Goal: Task Accomplishment & Management: Manage account settings

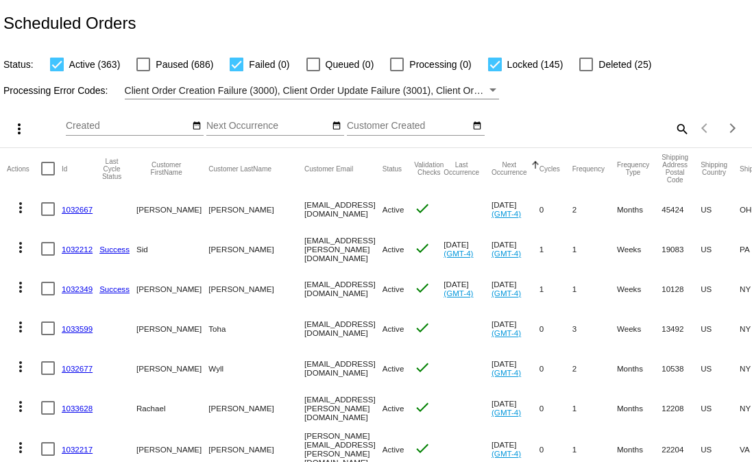
click at [339, 132] on mat-icon "date_range" at bounding box center [337, 126] width 10 height 11
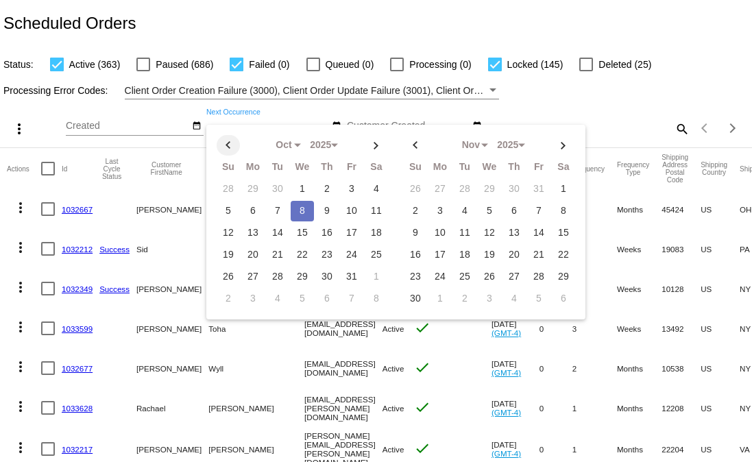
click at [223, 147] on th at bounding box center [228, 145] width 23 height 21
click at [252, 189] on td "1" at bounding box center [252, 189] width 23 height 21
click at [372, 148] on th at bounding box center [376, 145] width 23 height 21
click at [228, 148] on th at bounding box center [228, 145] width 23 height 21
select select "8"
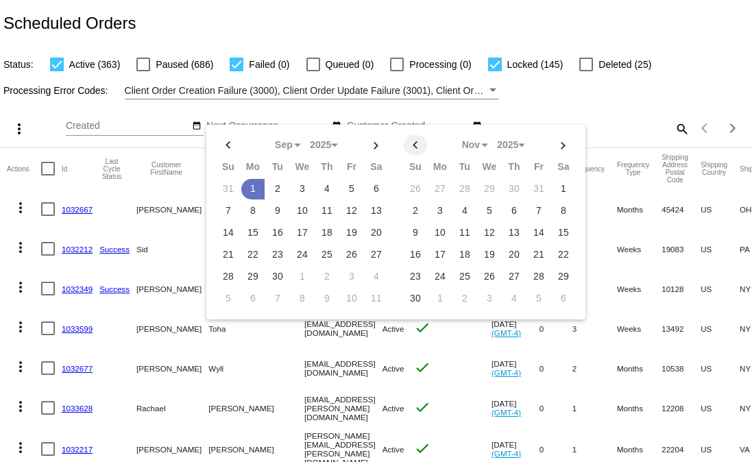
click at [411, 141] on th at bounding box center [415, 145] width 23 height 21
select select "9"
click at [484, 215] on td "8" at bounding box center [489, 211] width 23 height 21
type input "09/01/2025 - 10/08/2025"
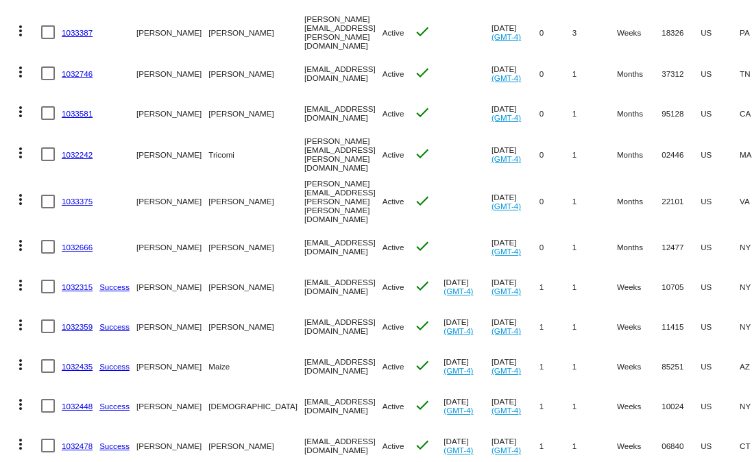
scroll to position [619, 0]
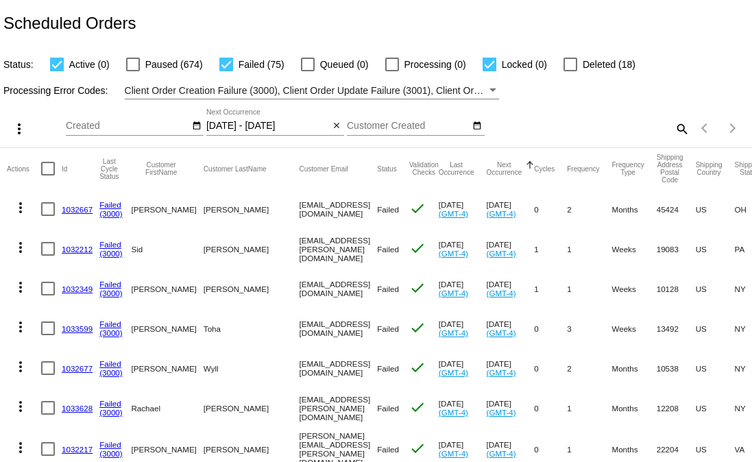
click at [44, 167] on div at bounding box center [48, 169] width 14 height 14
click at [47, 176] on input "checkbox" at bounding box center [47, 176] width 1 height 1
checkbox input "true"
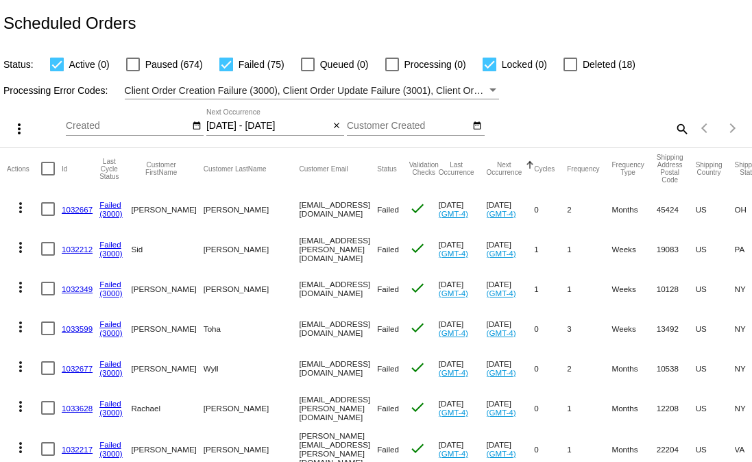
checkbox input "true"
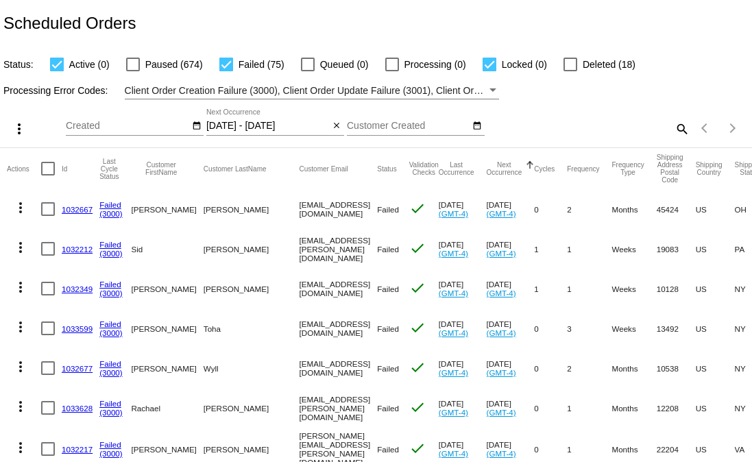
checkbox input "true"
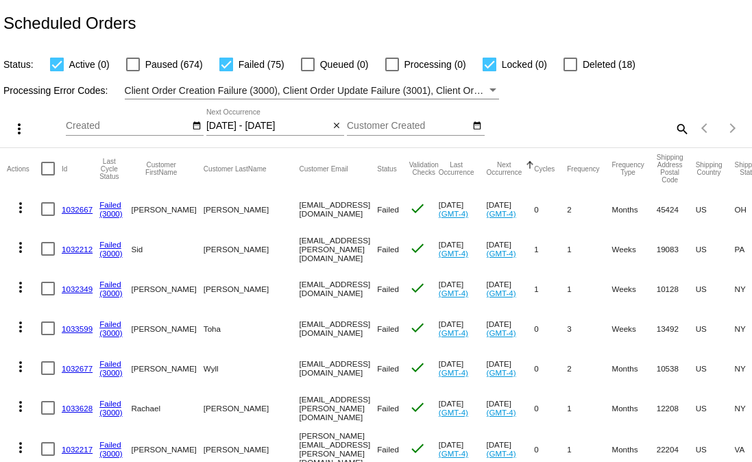
checkbox input "true"
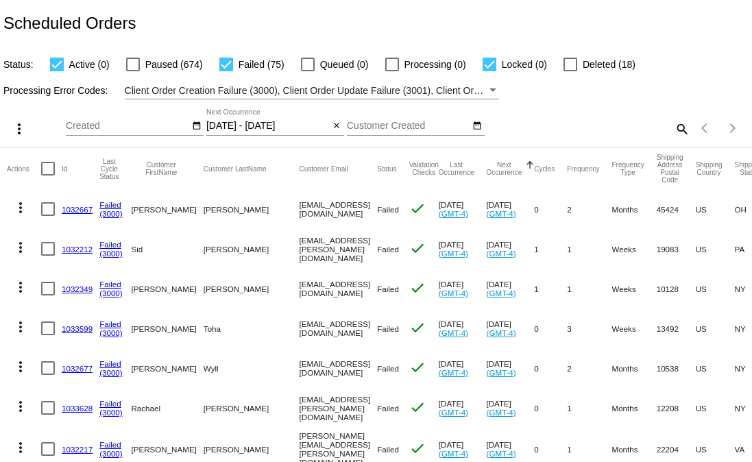
checkbox input "true"
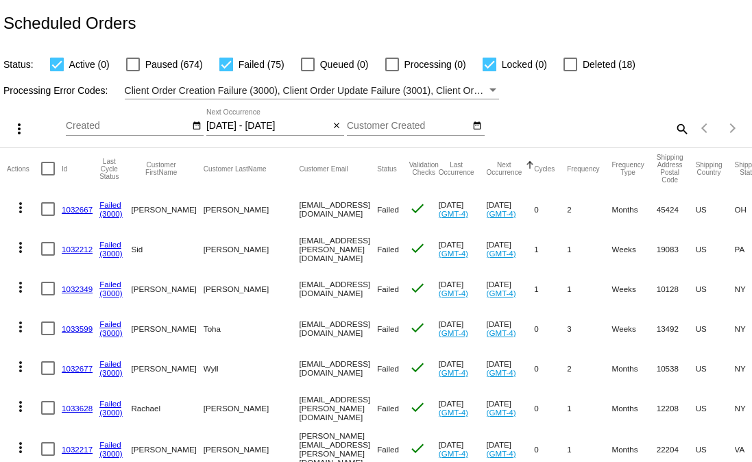
checkbox input "true"
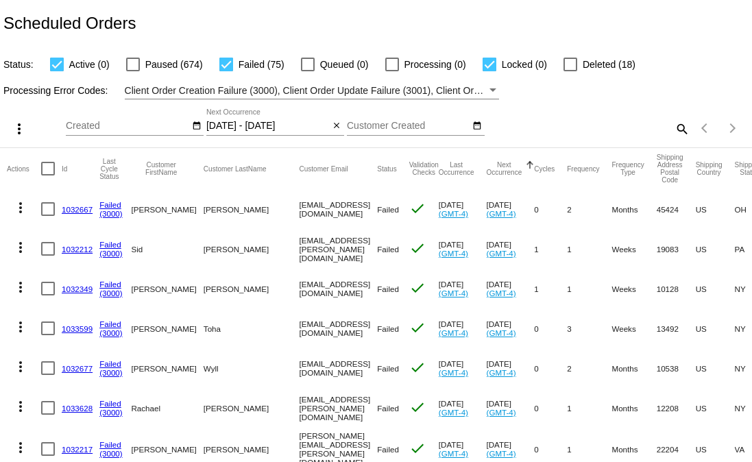
checkbox input "true"
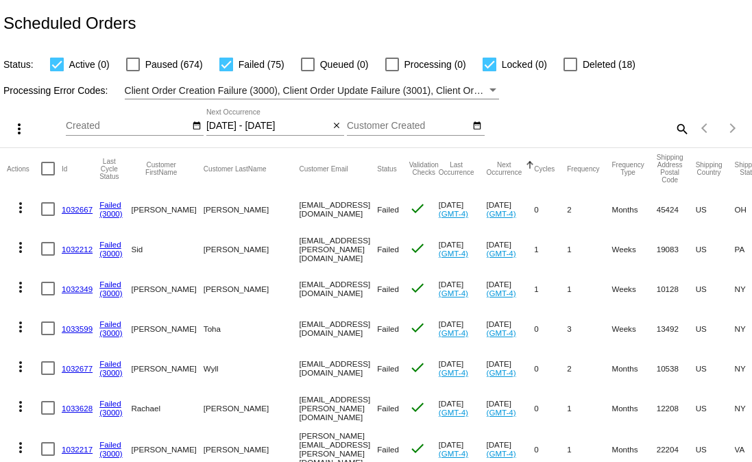
checkbox input "true"
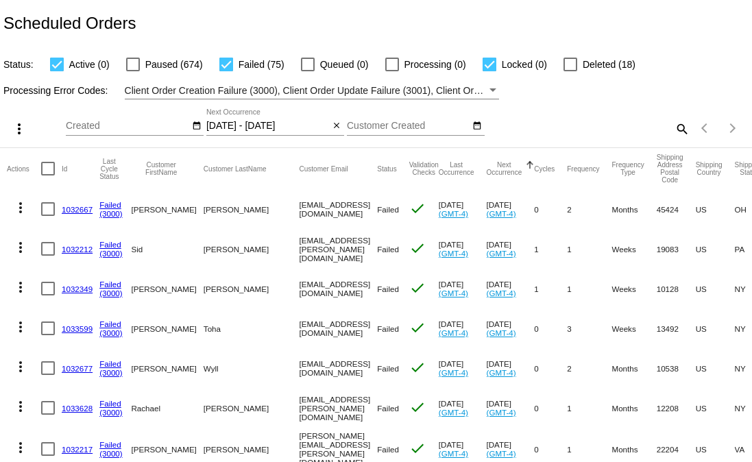
checkbox input "true"
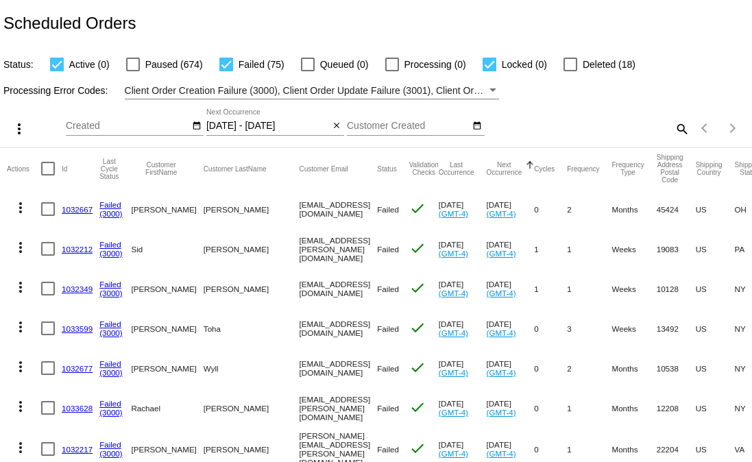
checkbox input "true"
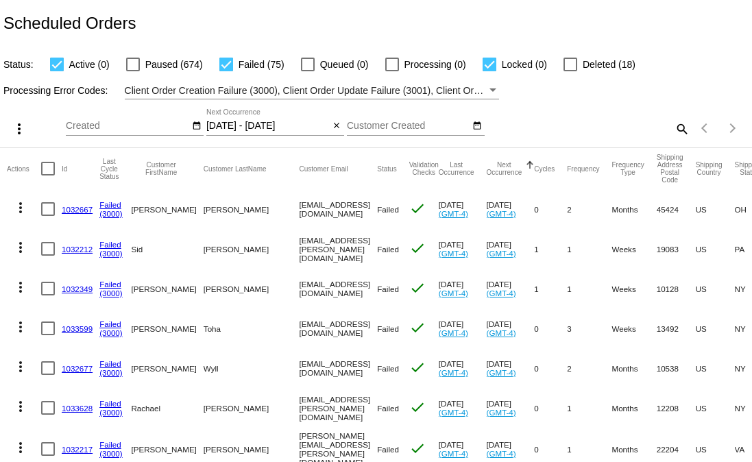
checkbox input "true"
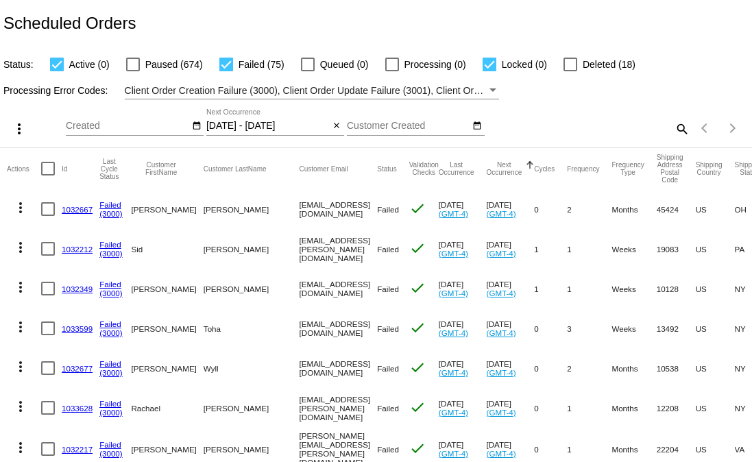
checkbox input "true"
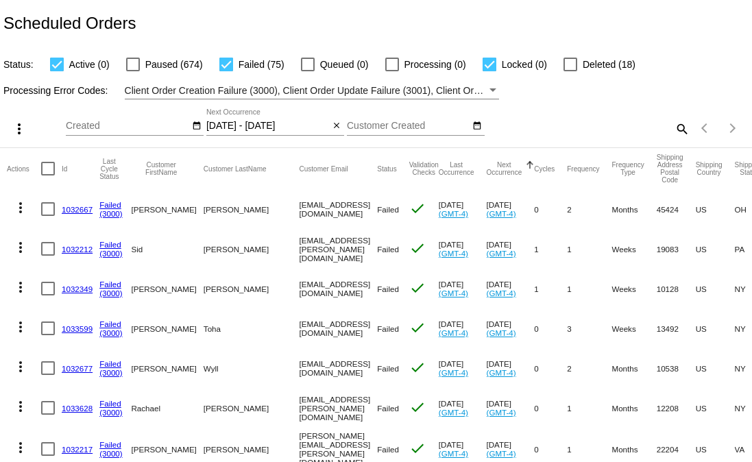
checkbox input "true"
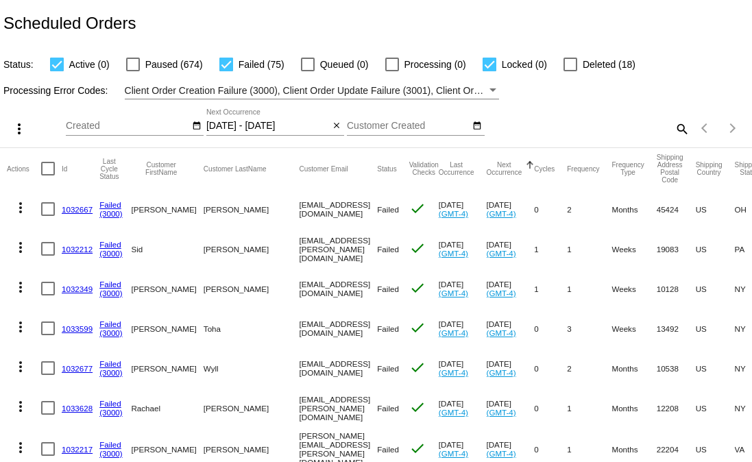
checkbox input "true"
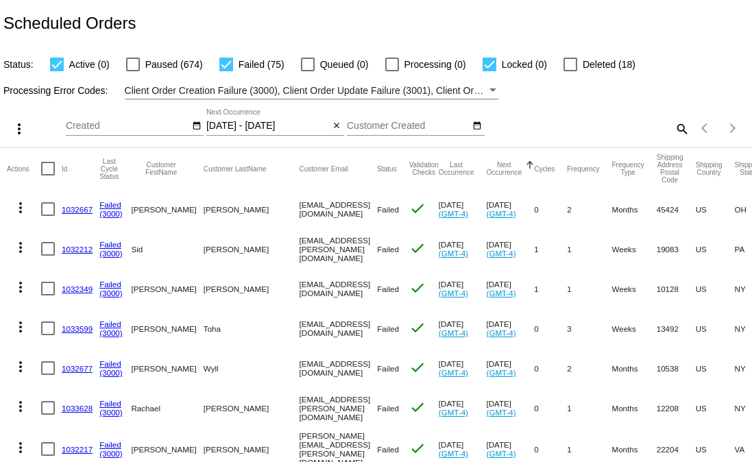
checkbox input "true"
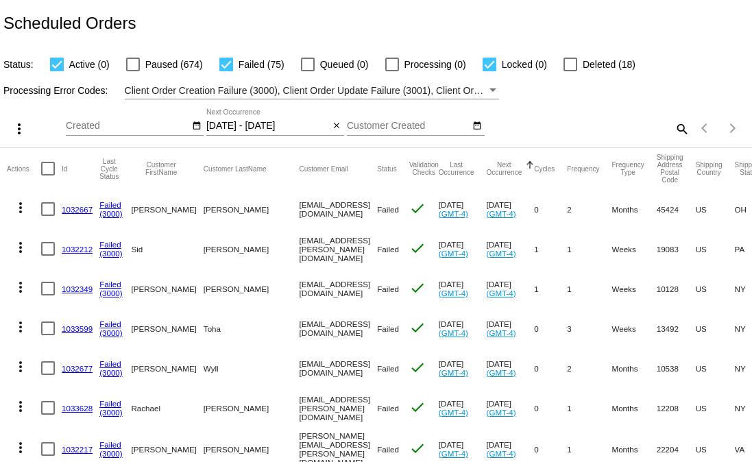
checkbox input "true"
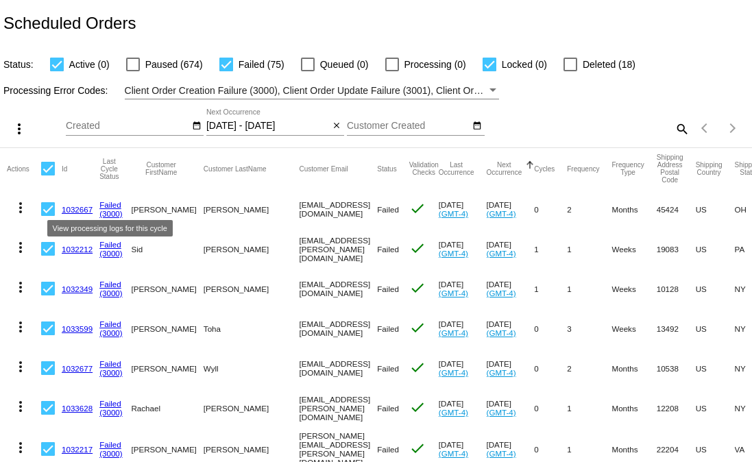
click at [109, 205] on link "Failed" at bounding box center [110, 204] width 22 height 9
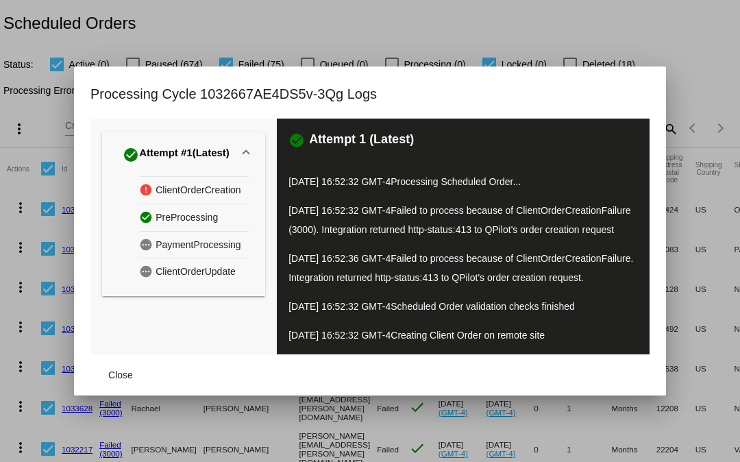
click at [360, 1] on div at bounding box center [370, 231] width 740 height 462
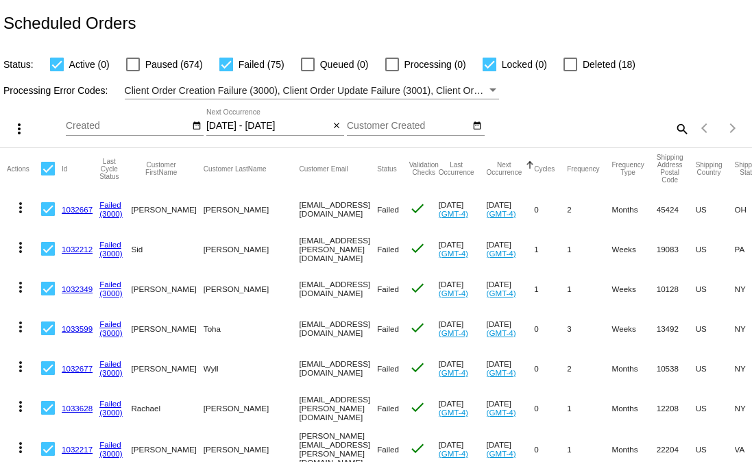
click at [49, 170] on div at bounding box center [48, 169] width 14 height 14
click at [48, 176] on input "checkbox" at bounding box center [47, 176] width 1 height 1
checkbox input "false"
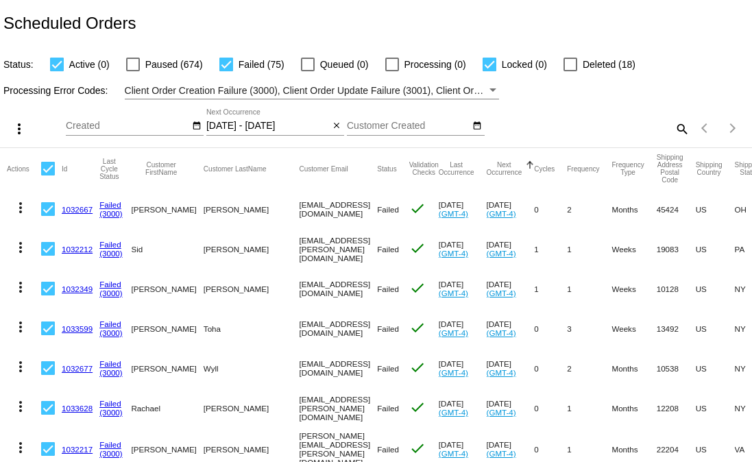
checkbox input "false"
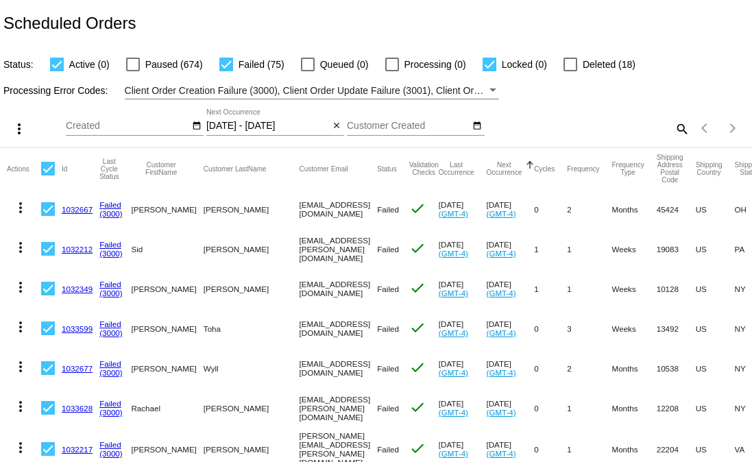
checkbox input "false"
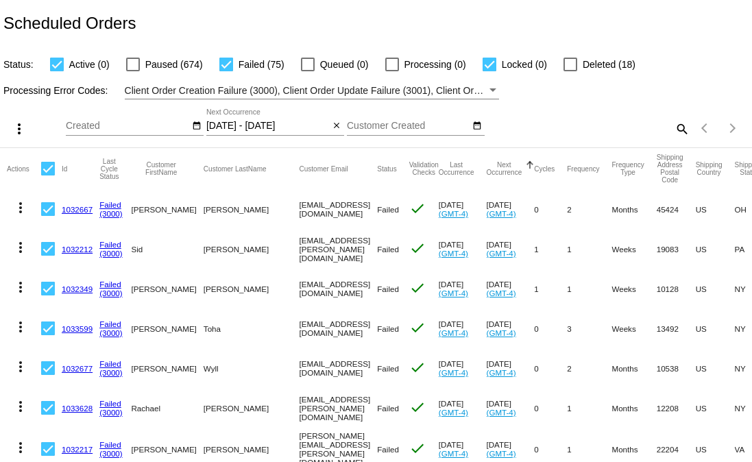
checkbox input "false"
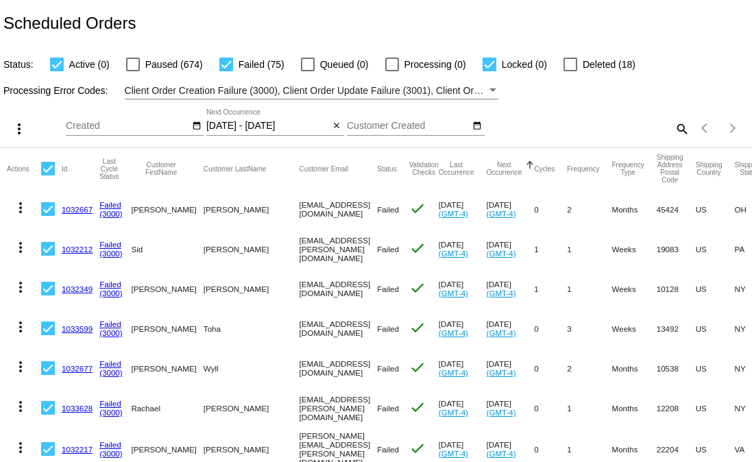
checkbox input "false"
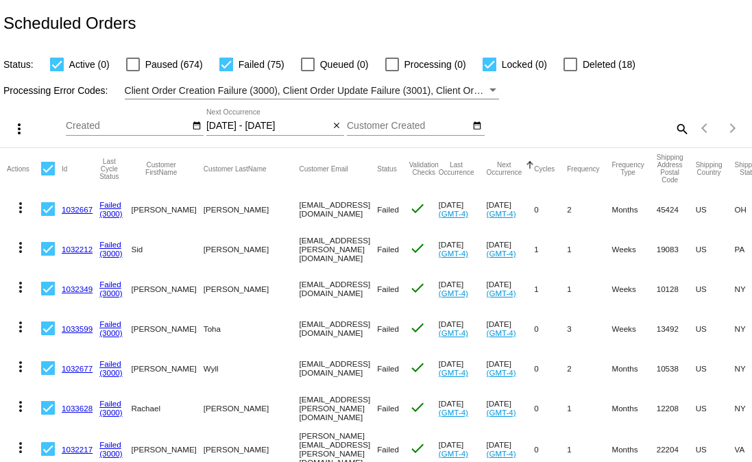
checkbox input "false"
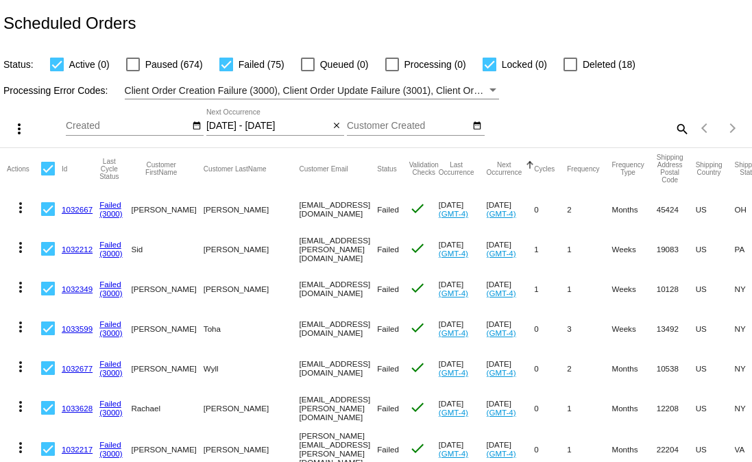
checkbox input "false"
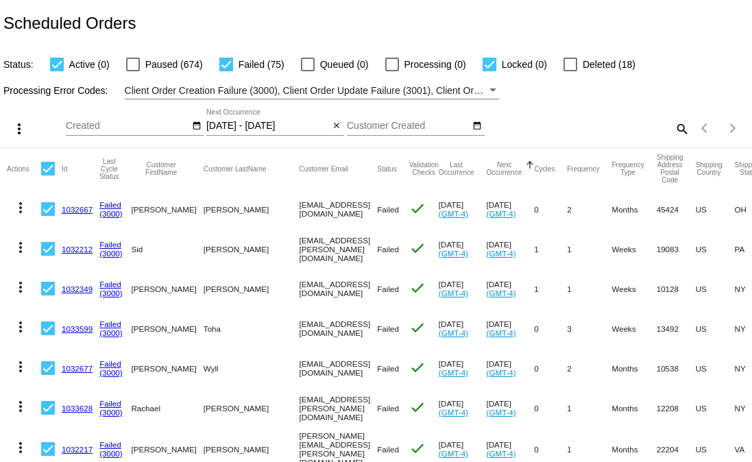
checkbox input "false"
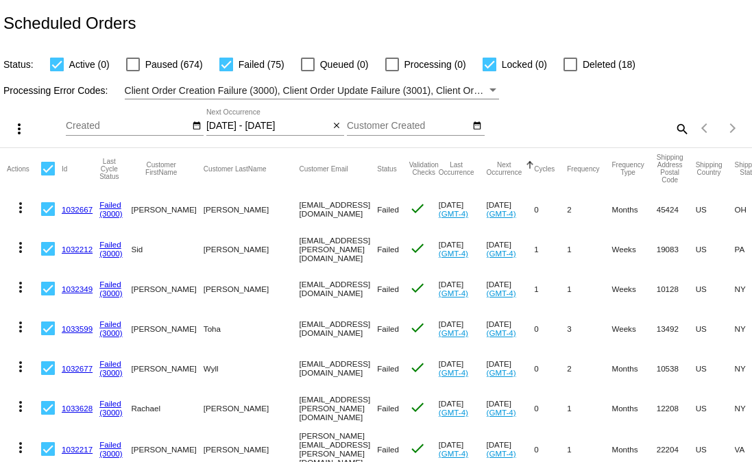
checkbox input "false"
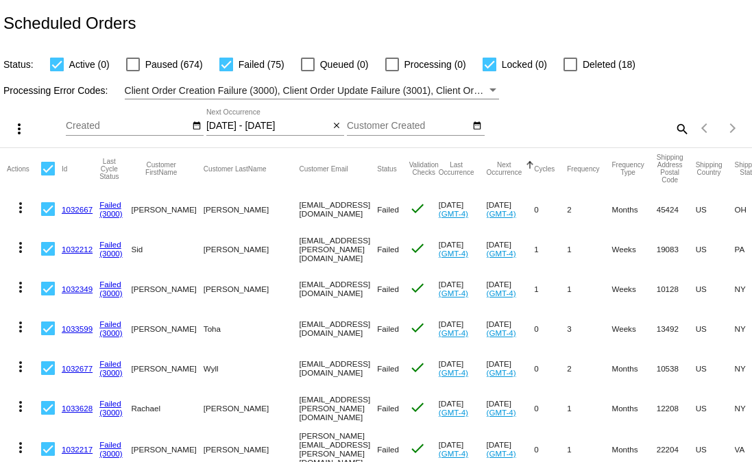
checkbox input "false"
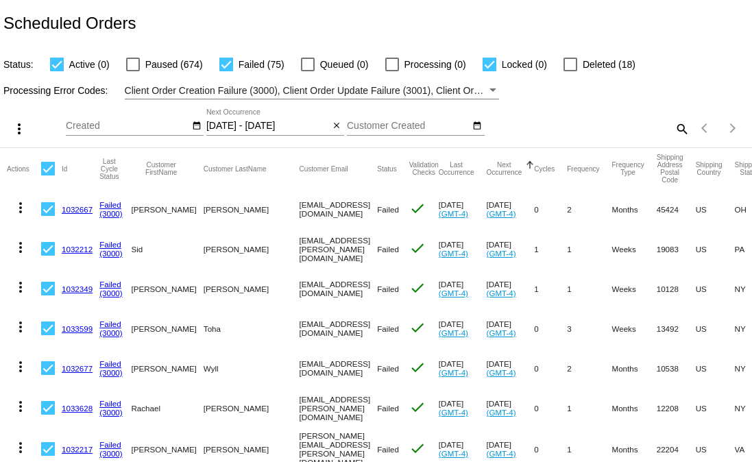
checkbox input "false"
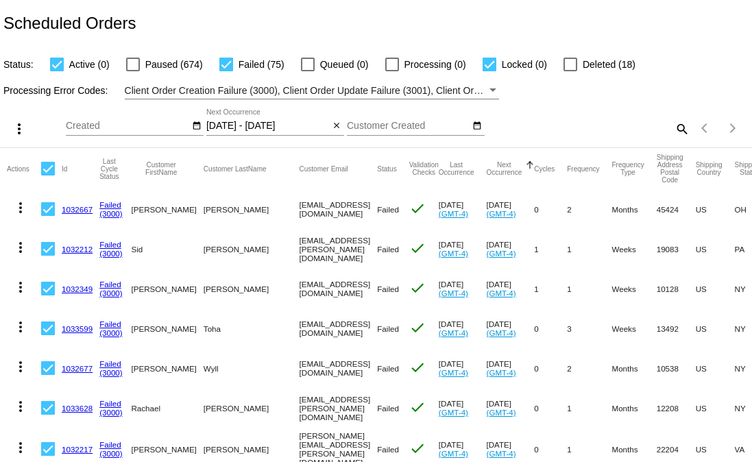
checkbox input "false"
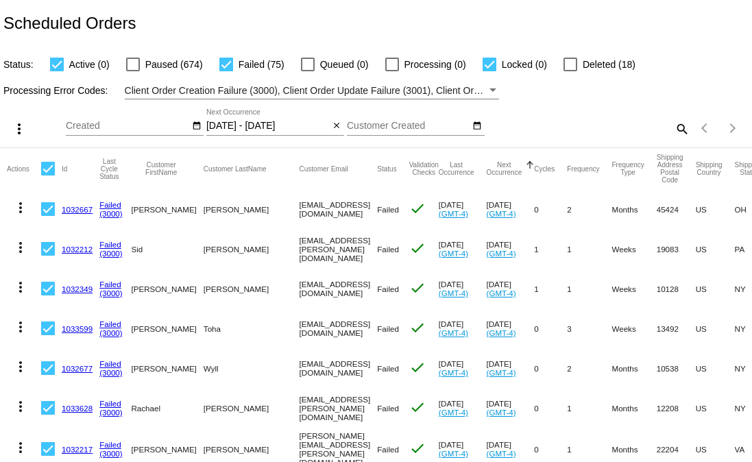
checkbox input "false"
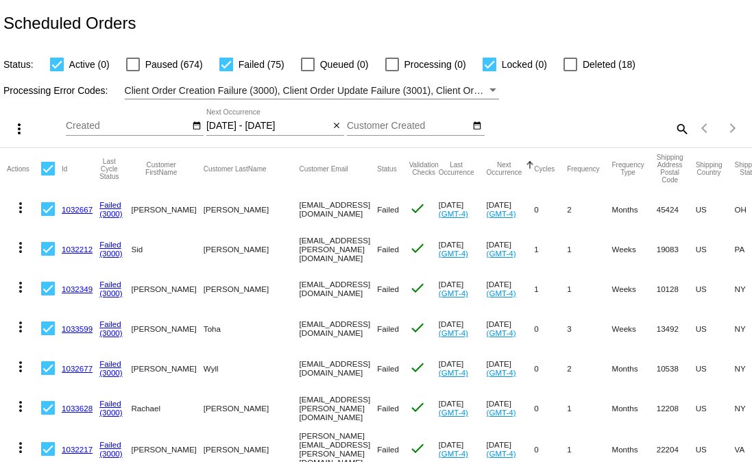
checkbox input "false"
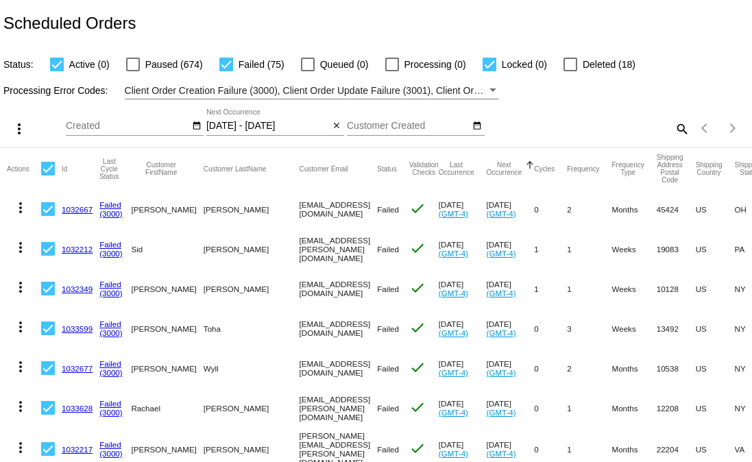
checkbox input "false"
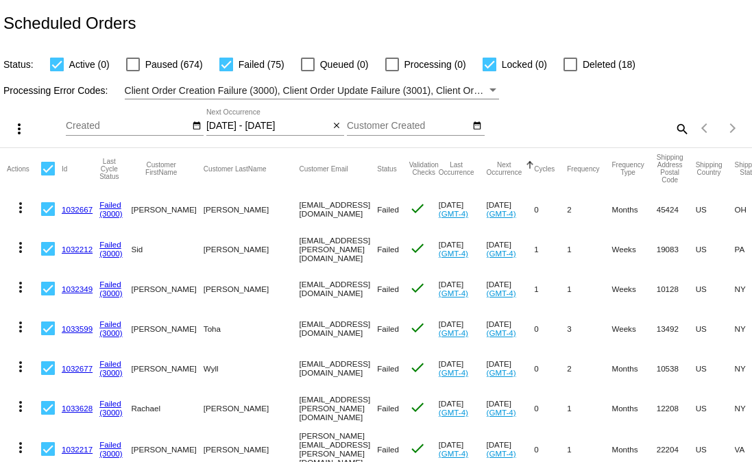
checkbox input "false"
click at [48, 218] on mat-cell at bounding box center [51, 209] width 21 height 40
click at [47, 212] on div at bounding box center [48, 209] width 14 height 14
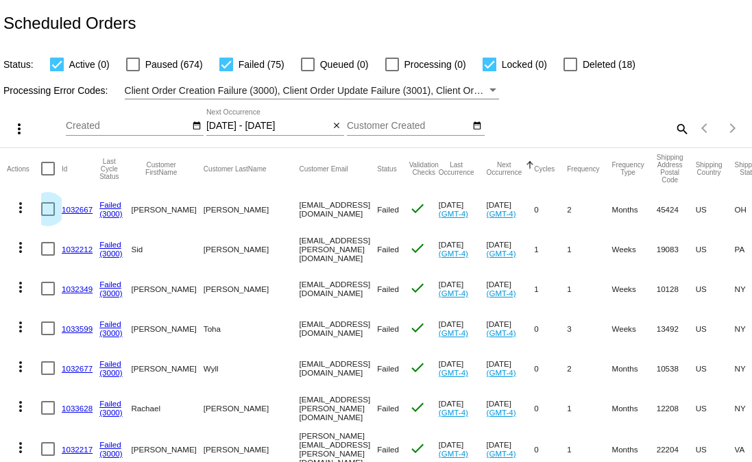
click at [47, 216] on input "checkbox" at bounding box center [47, 216] width 1 height 1
checkbox input "true"
click at [47, 250] on div at bounding box center [48, 249] width 14 height 14
click at [47, 256] on input "checkbox" at bounding box center [47, 256] width 1 height 1
checkbox input "true"
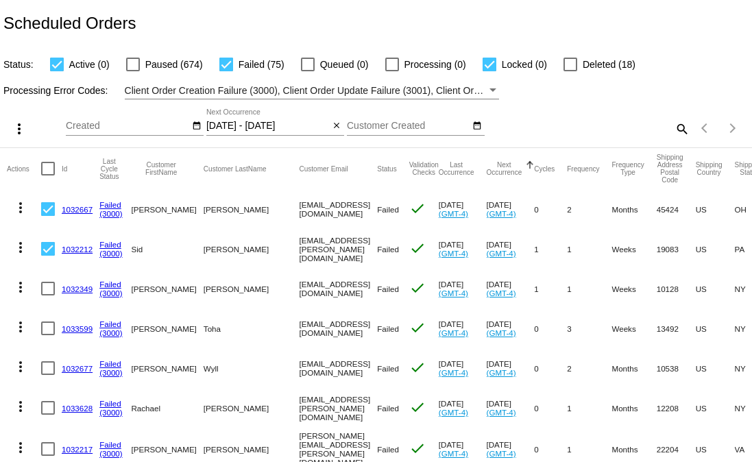
click at [48, 291] on div at bounding box center [48, 289] width 14 height 14
click at [48, 296] on input "checkbox" at bounding box center [47, 296] width 1 height 1
checkbox input "true"
click at [49, 329] on div at bounding box center [48, 329] width 14 height 14
click at [48, 335] on input "checkbox" at bounding box center [47, 335] width 1 height 1
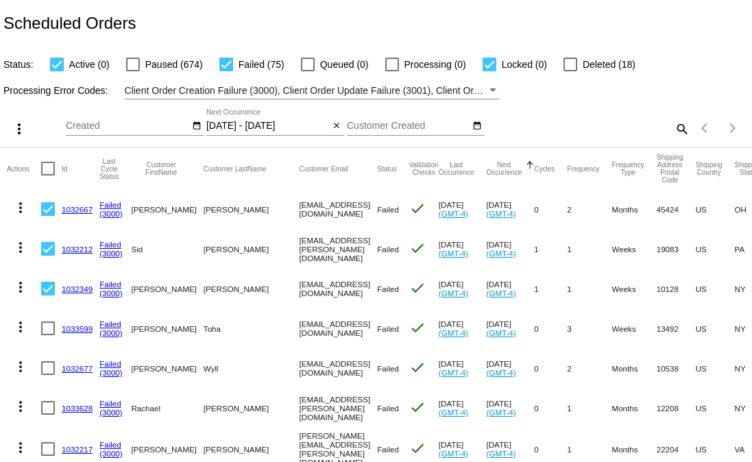
checkbox input "true"
click at [47, 368] on div at bounding box center [48, 368] width 14 height 14
click at [47, 375] on input "checkbox" at bounding box center [47, 375] width 1 height 1
checkbox input "true"
click at [22, 136] on mat-icon "more_vert" at bounding box center [19, 129] width 16 height 16
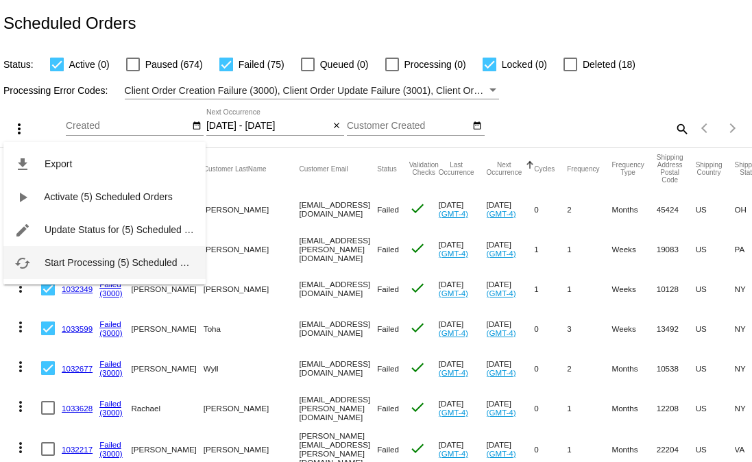
click at [50, 267] on span "Start Processing (5) Scheduled Orders" at bounding box center [127, 262] width 165 height 11
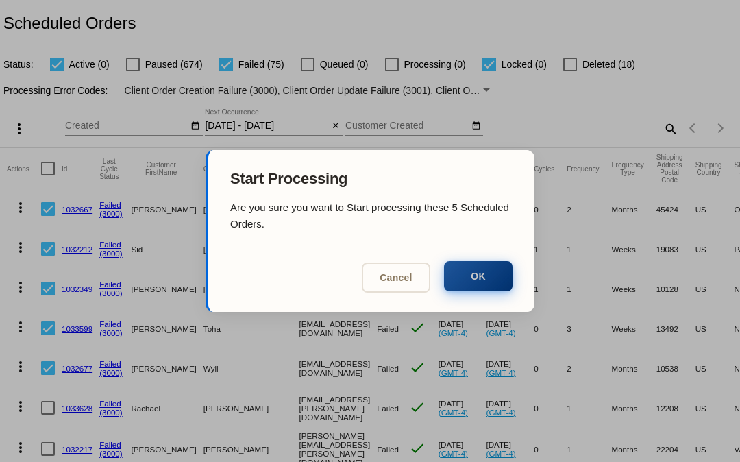
click at [485, 276] on button "OK" at bounding box center [478, 276] width 69 height 30
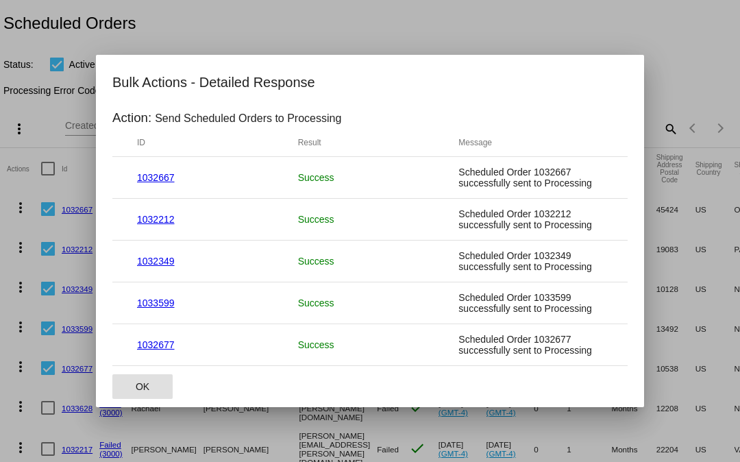
click at [141, 378] on button "OK" at bounding box center [142, 386] width 60 height 25
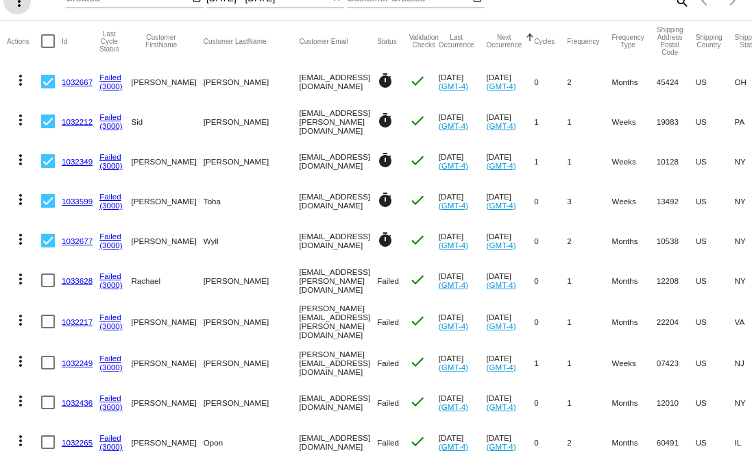
scroll to position [134, 0]
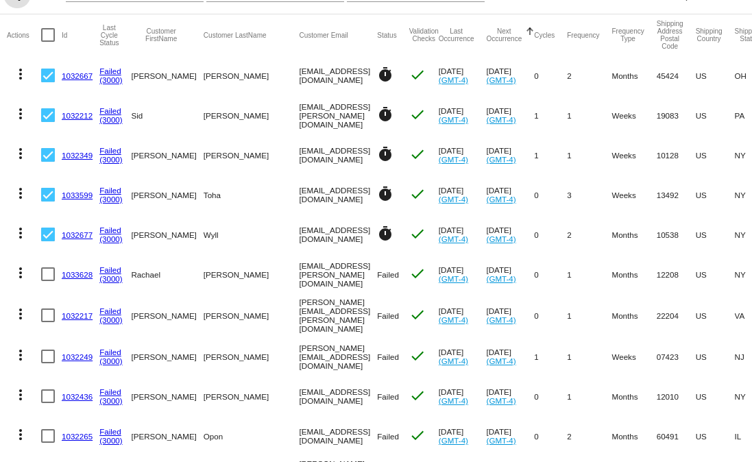
click at [47, 42] on div at bounding box center [48, 35] width 14 height 14
click at [47, 43] on input "checkbox" at bounding box center [47, 42] width 1 height 1
checkbox input "true"
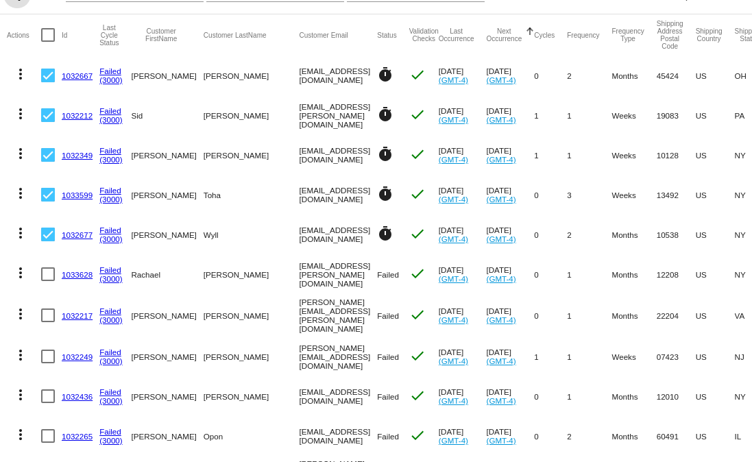
checkbox input "true"
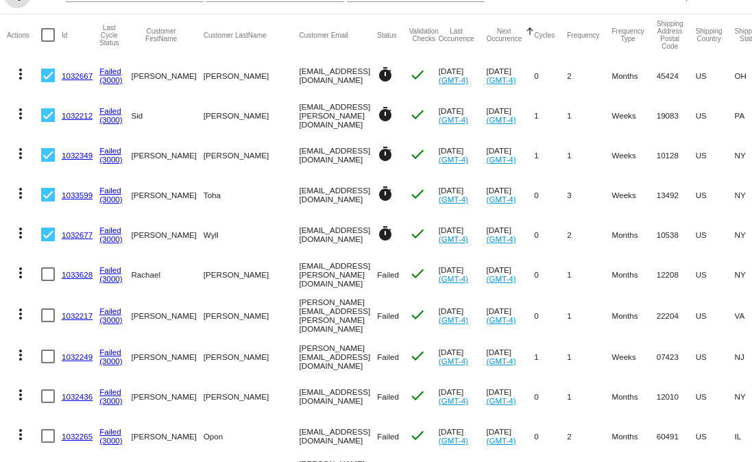
checkbox input "true"
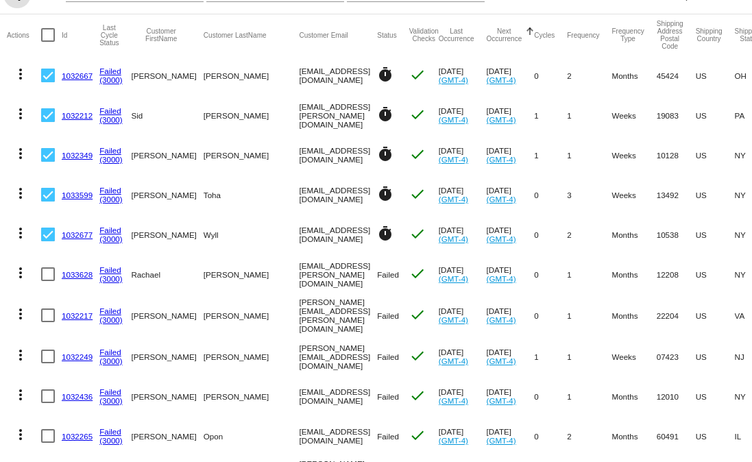
checkbox input "true"
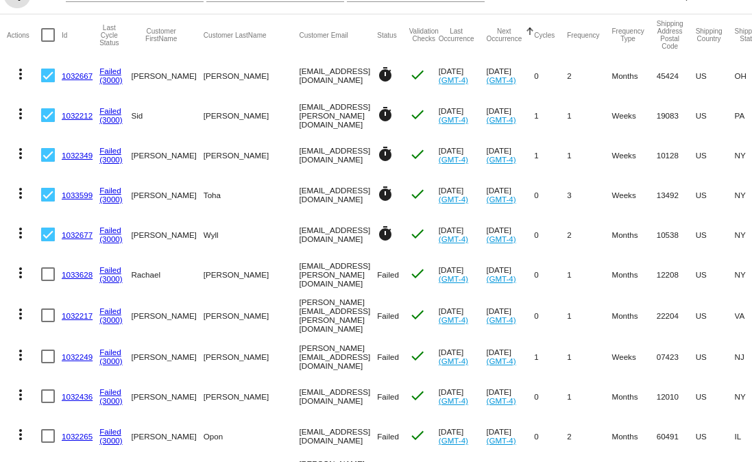
checkbox input "true"
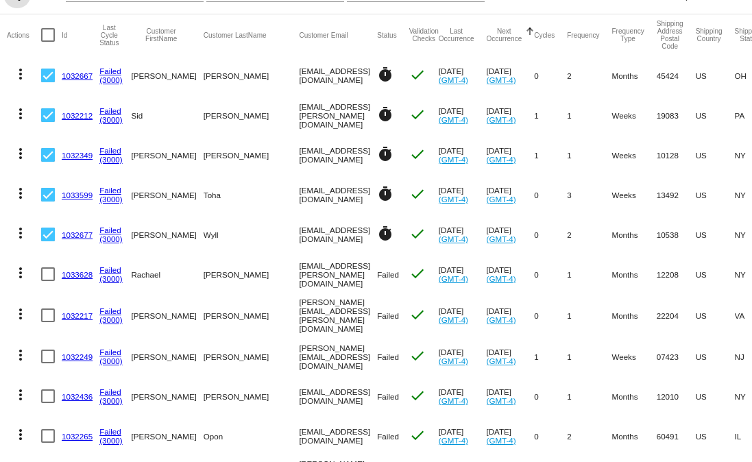
checkbox input "true"
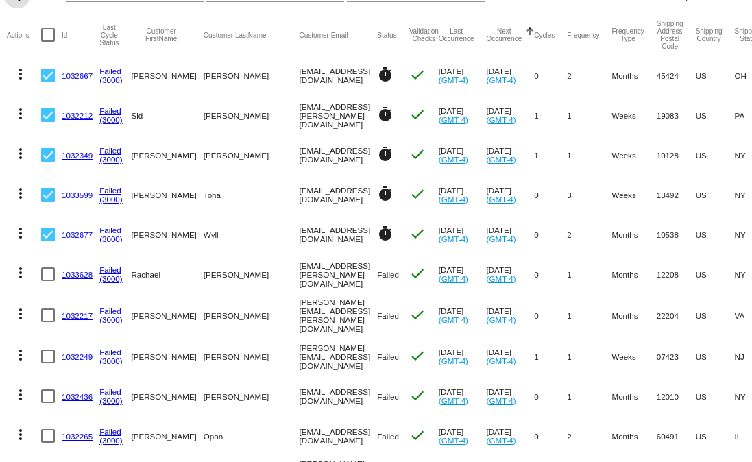
checkbox input "true"
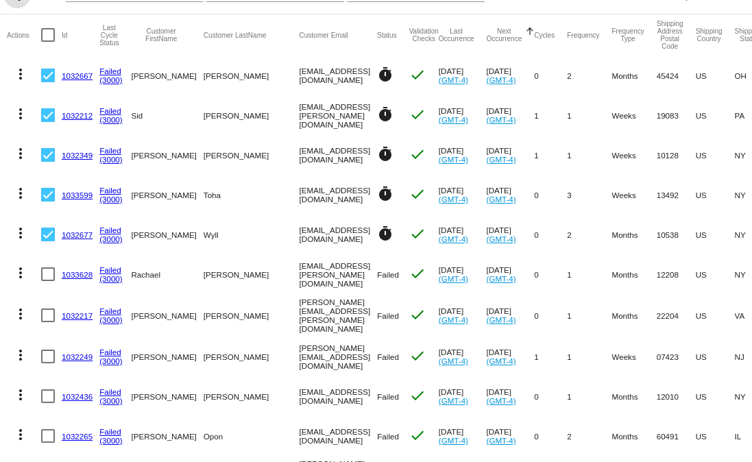
checkbox input "true"
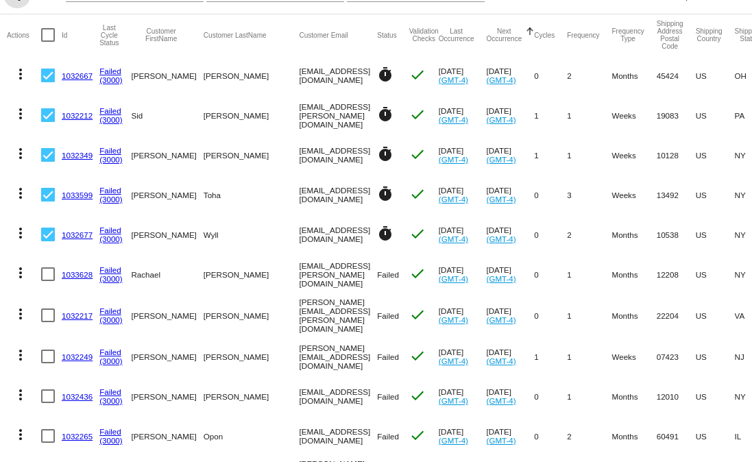
checkbox input "true"
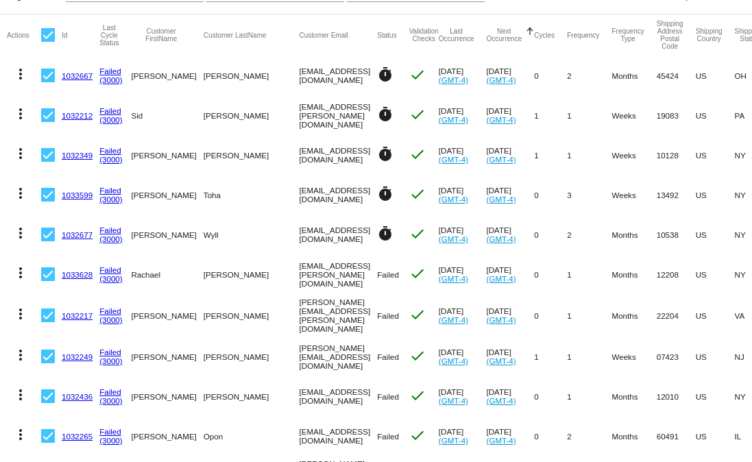
click at [47, 42] on div at bounding box center [48, 35] width 14 height 14
click at [47, 43] on input "checkbox" at bounding box center [47, 42] width 1 height 1
click at [49, 275] on div at bounding box center [48, 274] width 14 height 14
click at [48, 281] on input "checkbox" at bounding box center [47, 281] width 1 height 1
click at [49, 317] on div at bounding box center [48, 316] width 14 height 14
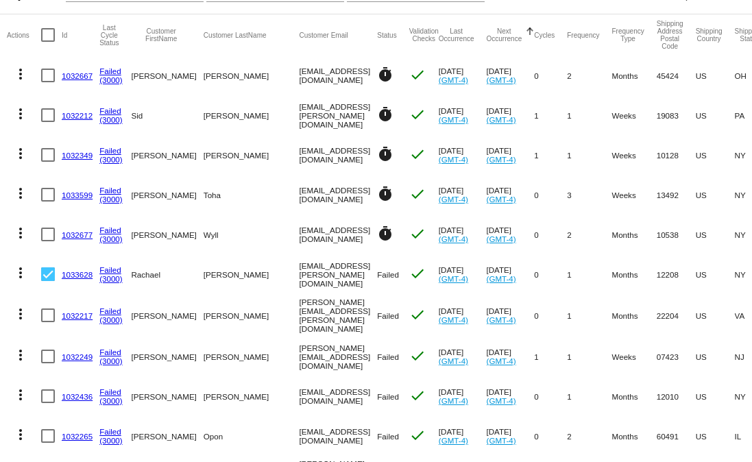
click at [48, 322] on input "checkbox" at bounding box center [47, 322] width 1 height 1
click at [49, 337] on mat-cell at bounding box center [51, 357] width 21 height 40
click at [49, 354] on div at bounding box center [48, 357] width 14 height 14
click at [48, 363] on input "checkbox" at bounding box center [47, 363] width 1 height 1
click at [53, 395] on div at bounding box center [48, 396] width 14 height 14
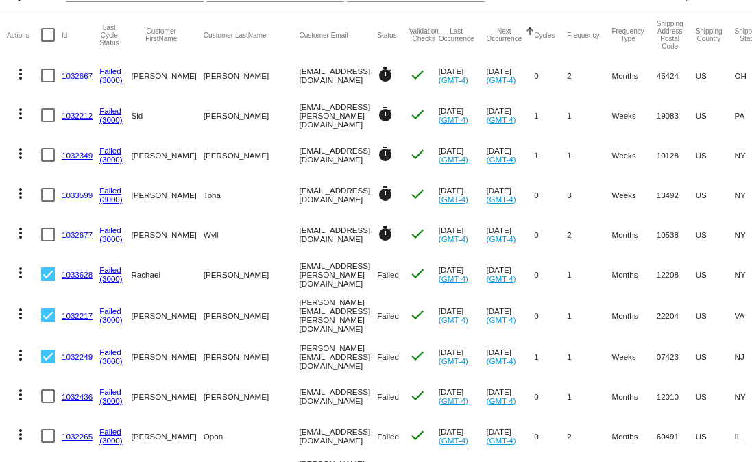
click at [48, 403] on input "checkbox" at bounding box center [47, 403] width 1 height 1
click at [52, 436] on div at bounding box center [48, 436] width 14 height 14
click at [48, 443] on input "checkbox" at bounding box center [47, 443] width 1 height 1
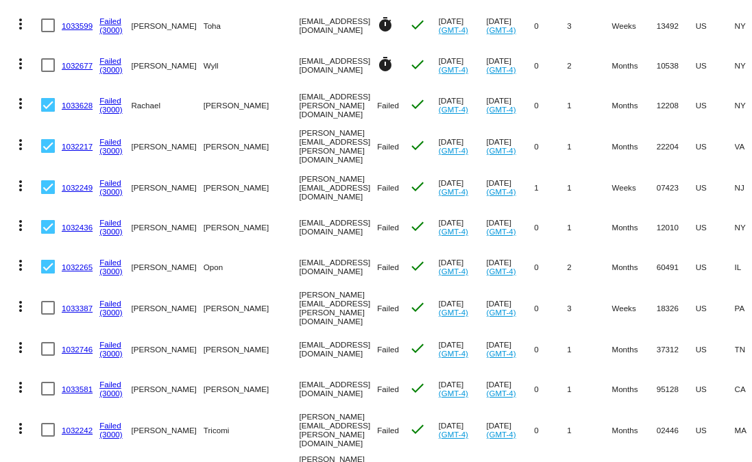
scroll to position [326, 0]
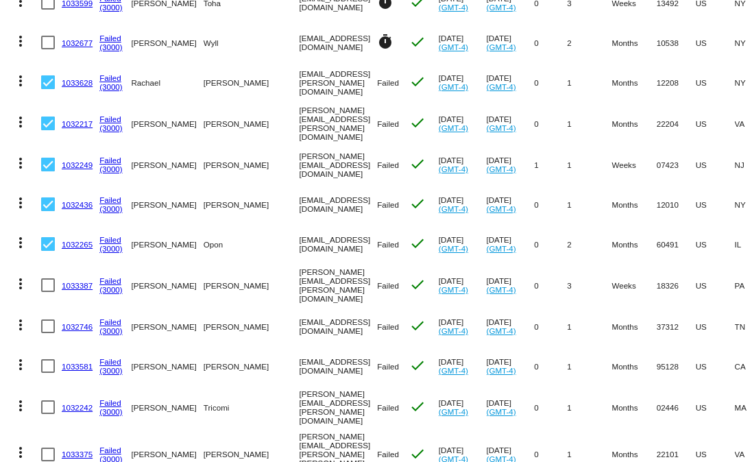
click at [44, 280] on div at bounding box center [48, 285] width 14 height 14
click at [47, 292] on input "checkbox" at bounding box center [47, 292] width 1 height 1
click at [42, 321] on div at bounding box center [48, 327] width 14 height 14
click at [47, 333] on input "checkbox" at bounding box center [47, 333] width 1 height 1
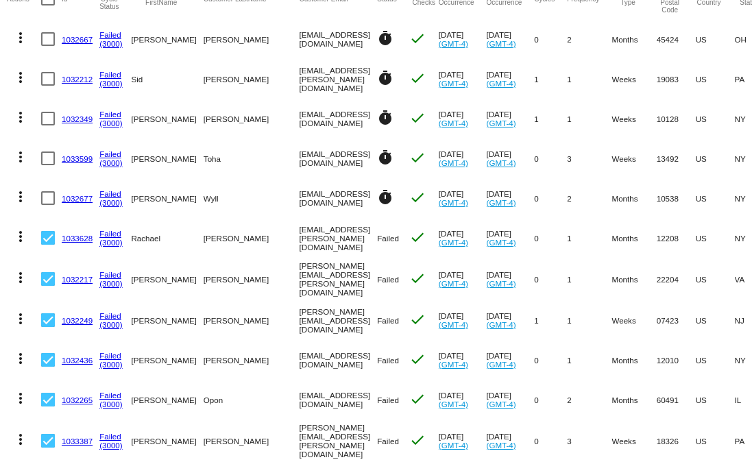
scroll to position [0, 0]
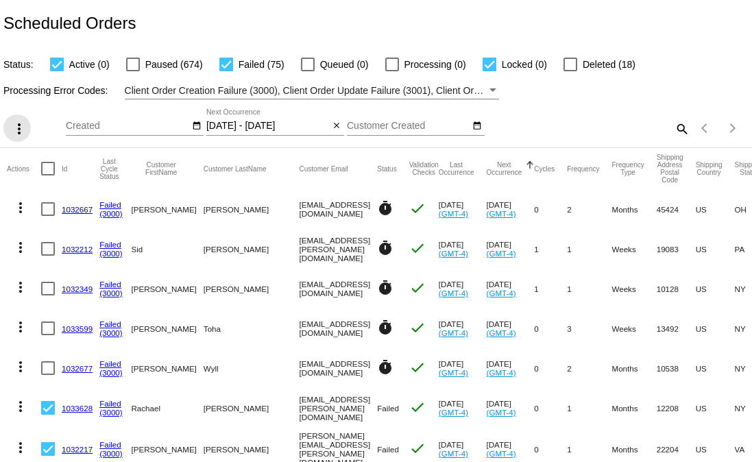
click at [15, 129] on mat-icon "more_vert" at bounding box center [19, 129] width 16 height 16
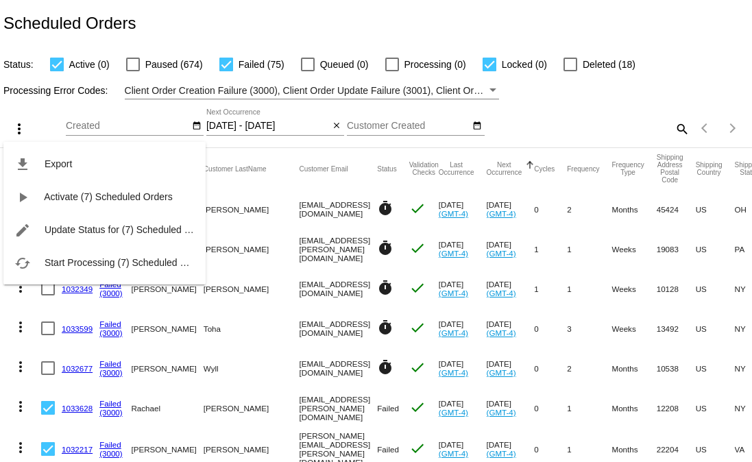
click at [200, 25] on div at bounding box center [376, 231] width 752 height 462
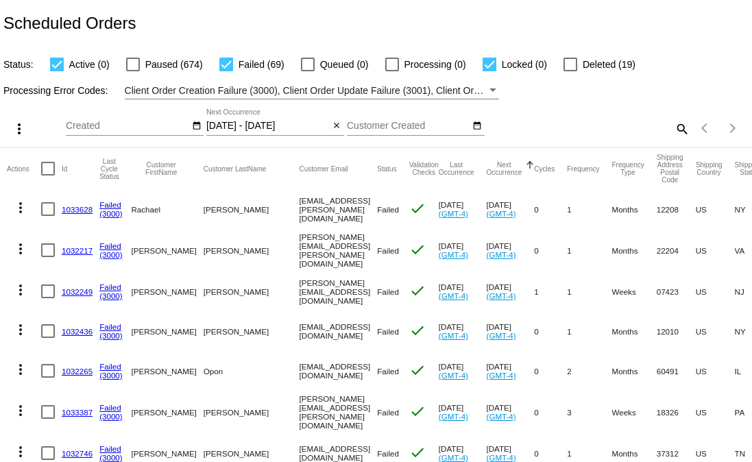
click at [48, 173] on div at bounding box center [48, 169] width 14 height 14
click at [48, 176] on input "checkbox" at bounding box center [47, 176] width 1 height 1
checkbox input "true"
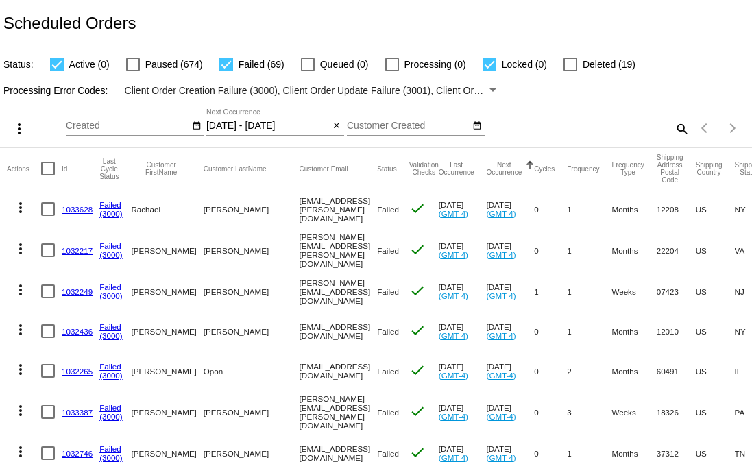
checkbox input "true"
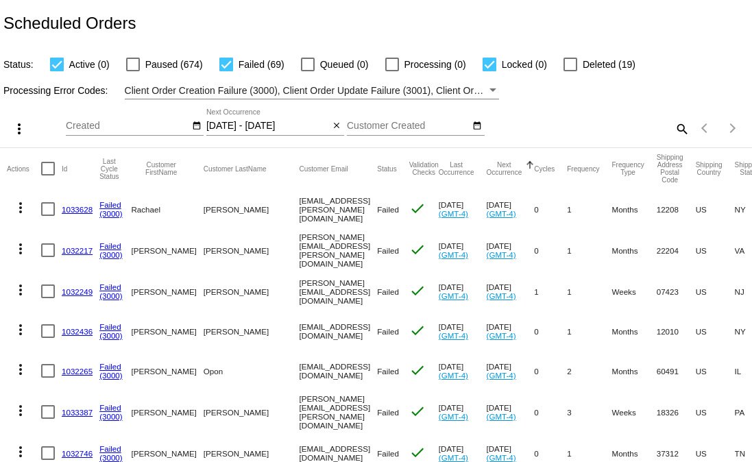
checkbox input "true"
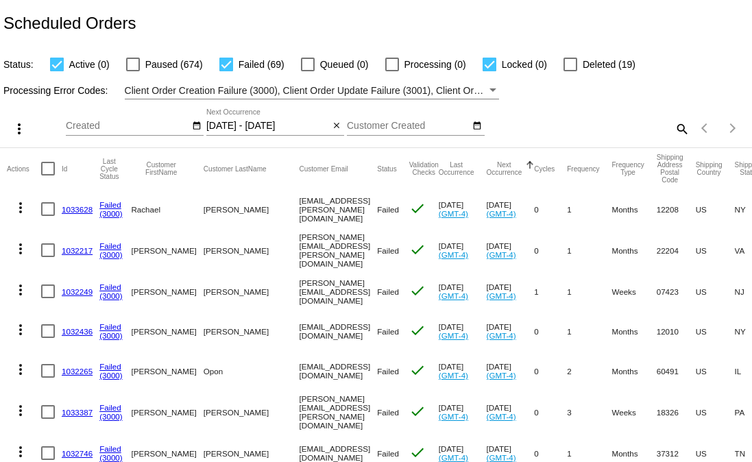
checkbox input "true"
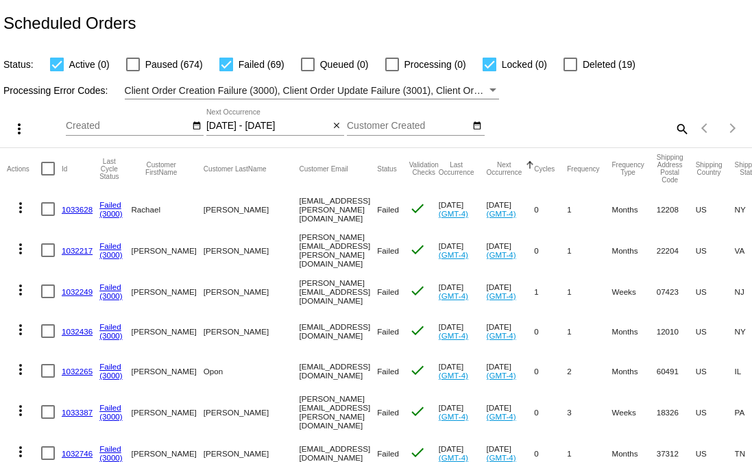
checkbox input "true"
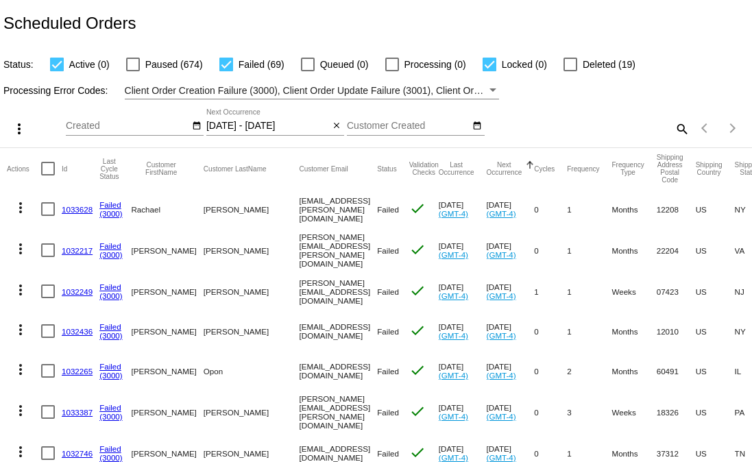
checkbox input "true"
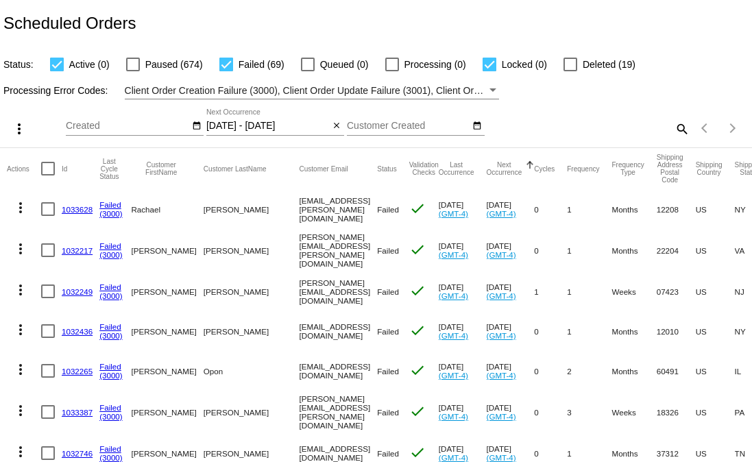
checkbox input "true"
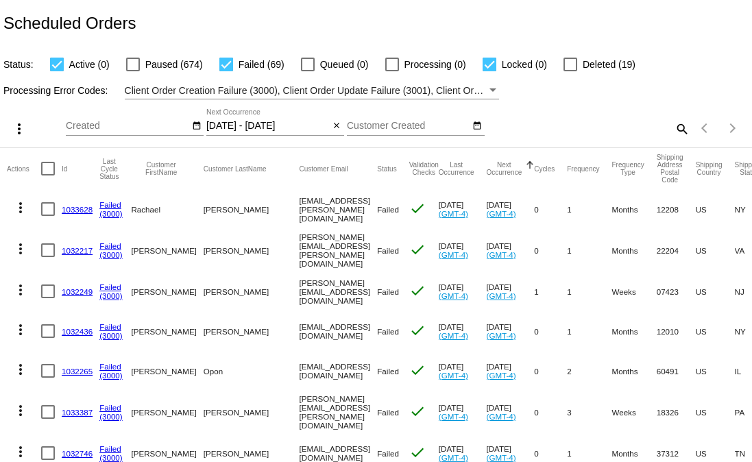
checkbox input "true"
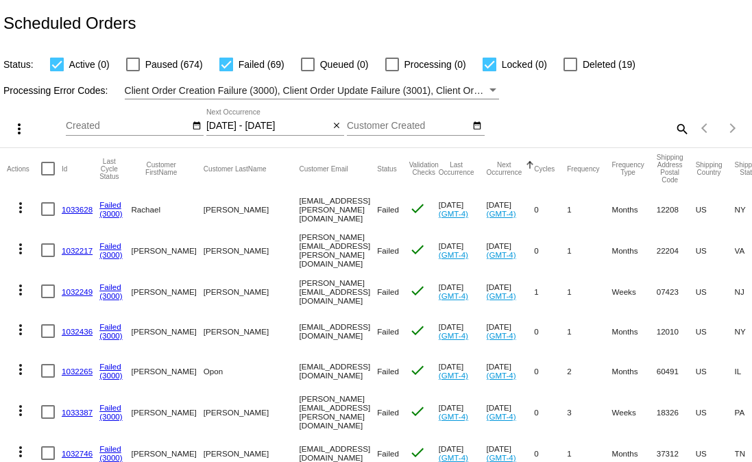
checkbox input "true"
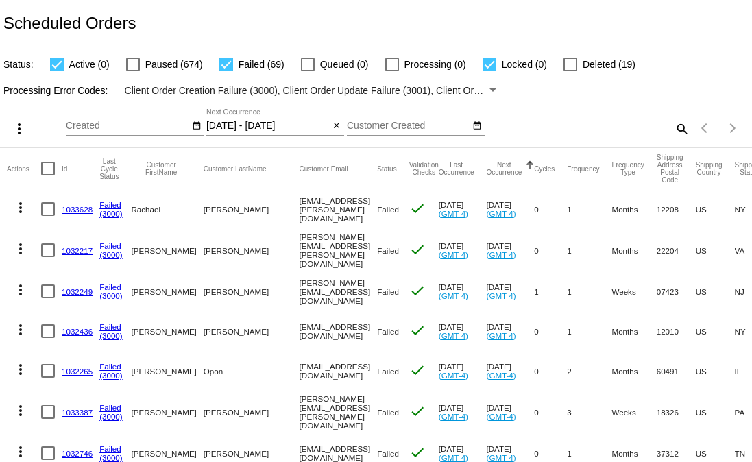
checkbox input "true"
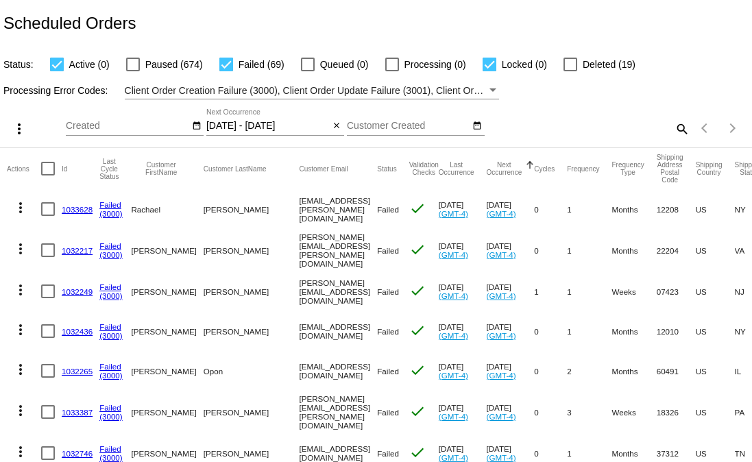
checkbox input "true"
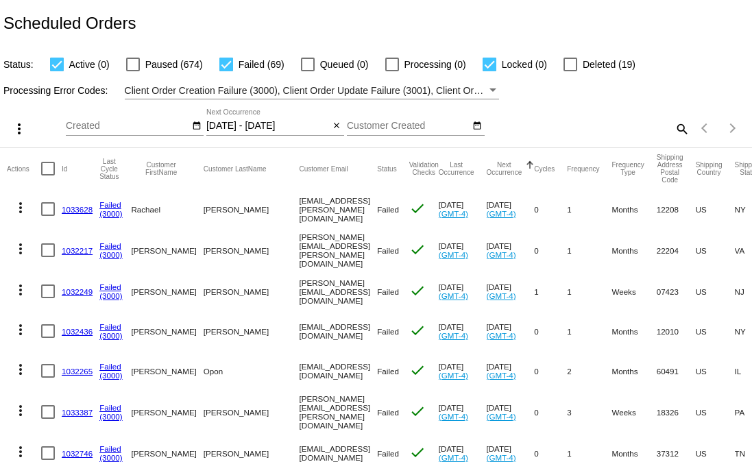
checkbox input "true"
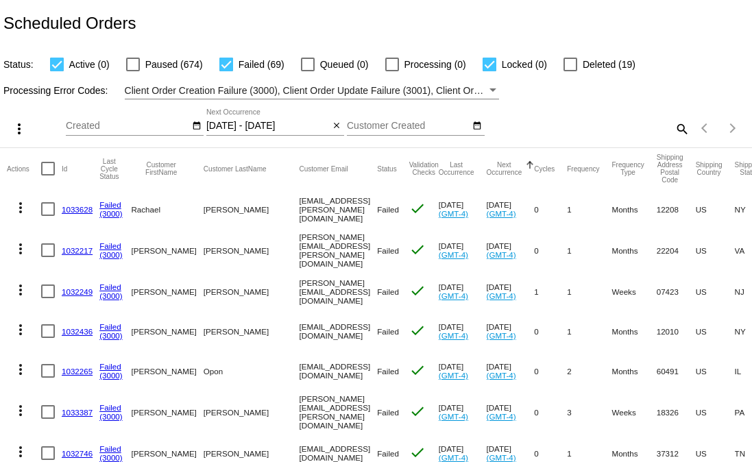
checkbox input "true"
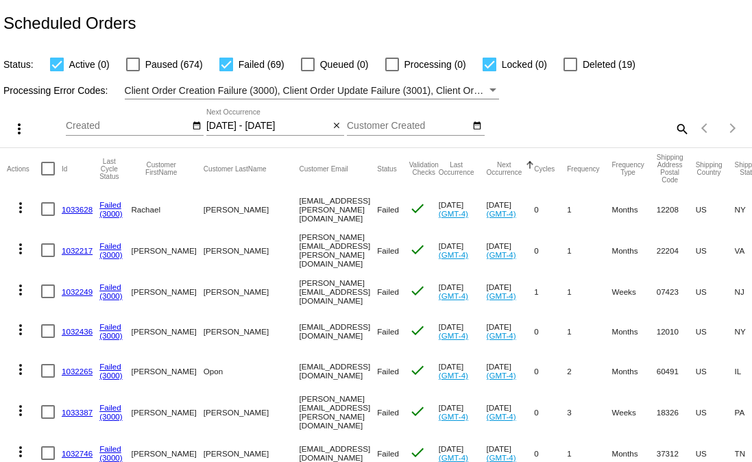
checkbox input "true"
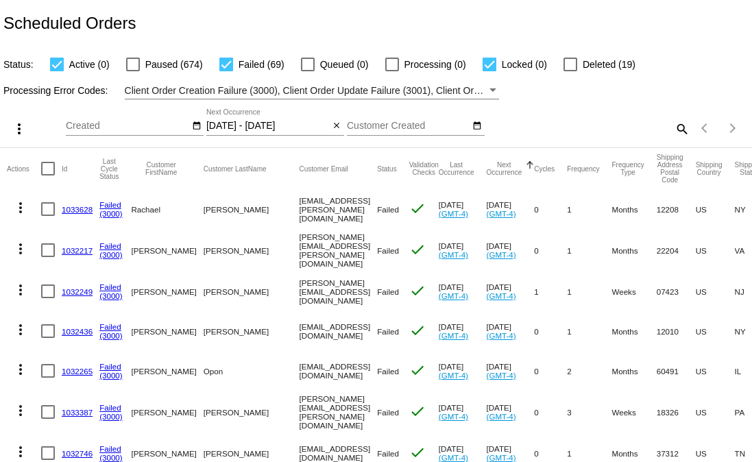
checkbox input "true"
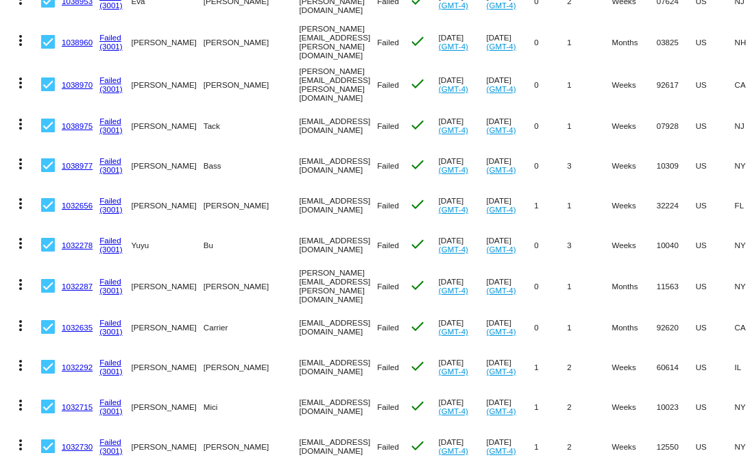
scroll to position [2522, 0]
click at [46, 440] on div at bounding box center [48, 447] width 14 height 14
click at [47, 454] on input "checkbox" at bounding box center [47, 454] width 1 height 1
checkbox input "false"
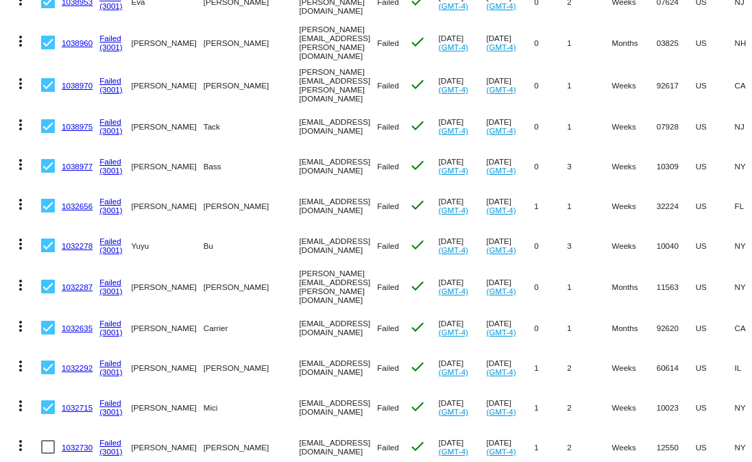
click at [43, 400] on div at bounding box center [48, 407] width 14 height 14
click at [47, 414] on input "checkbox" at bounding box center [47, 414] width 1 height 1
checkbox input "false"
click at [49, 361] on div at bounding box center [48, 368] width 14 height 14
click at [48, 374] on input "checkbox" at bounding box center [47, 374] width 1 height 1
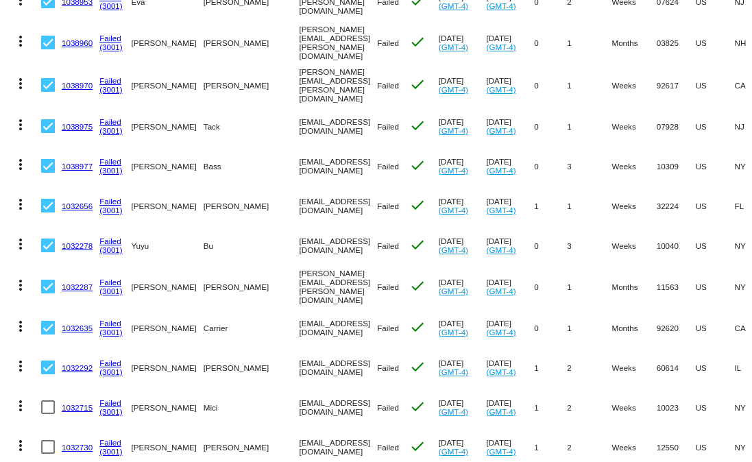
checkbox input "false"
click at [49, 321] on div at bounding box center [48, 328] width 14 height 14
click at [48, 335] on input "checkbox" at bounding box center [47, 335] width 1 height 1
checkbox input "false"
click at [50, 280] on div at bounding box center [48, 287] width 14 height 14
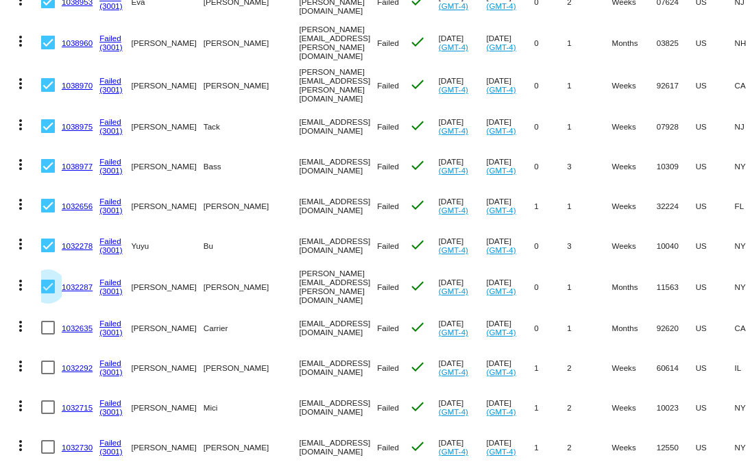
click at [48, 293] on input "checkbox" at bounding box center [47, 293] width 1 height 1
checkbox input "false"
click at [50, 239] on div at bounding box center [48, 246] width 14 height 14
click at [48, 252] on input "checkbox" at bounding box center [47, 252] width 1 height 1
checkbox input "false"
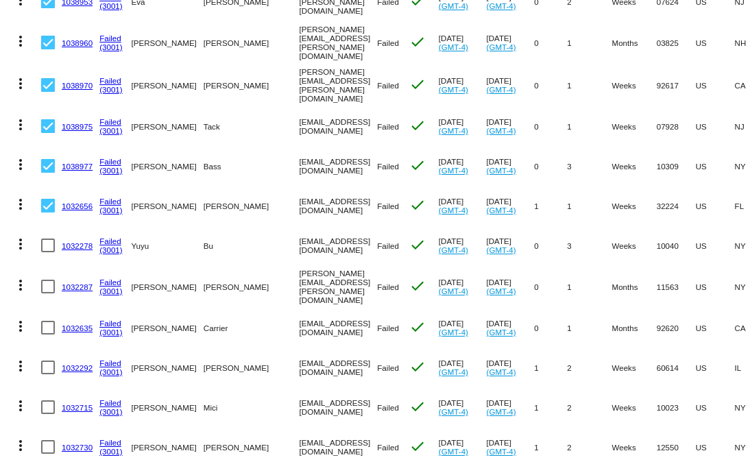
click at [51, 186] on mat-cell at bounding box center [51, 206] width 21 height 40
click at [49, 199] on div at bounding box center [48, 206] width 14 height 14
click at [48, 213] on input "checkbox" at bounding box center [47, 213] width 1 height 1
checkbox input "false"
click at [46, 159] on div at bounding box center [48, 166] width 14 height 14
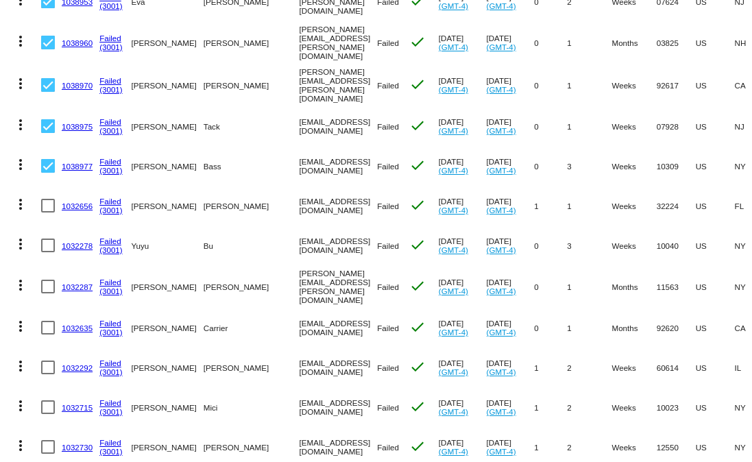
click at [47, 173] on input "checkbox" at bounding box center [47, 173] width 1 height 1
checkbox input "false"
click at [50, 119] on div at bounding box center [48, 126] width 14 height 14
click at [48, 133] on input "checkbox" at bounding box center [47, 133] width 1 height 1
checkbox input "false"
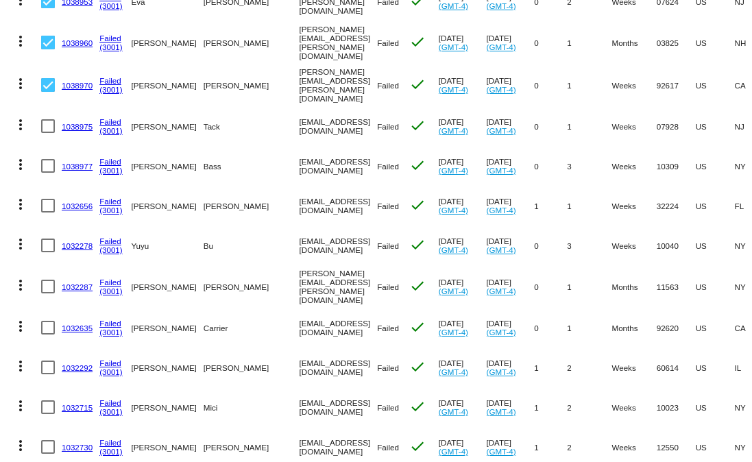
click at [49, 78] on div at bounding box center [48, 85] width 14 height 14
click at [48, 92] on input "checkbox" at bounding box center [47, 92] width 1 height 1
checkbox input "false"
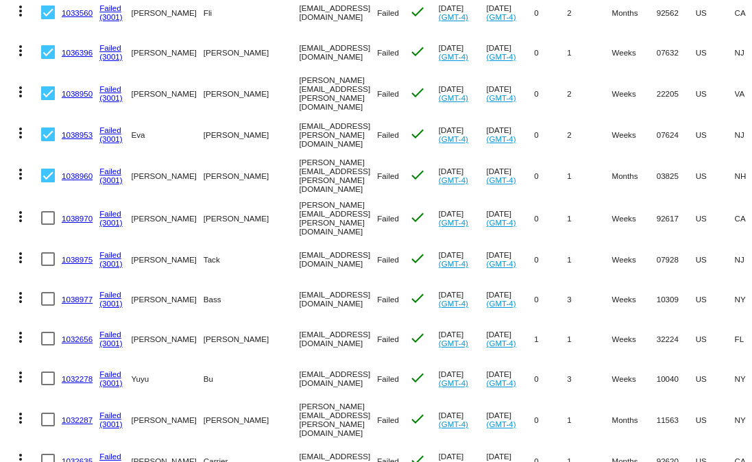
scroll to position [2354, 0]
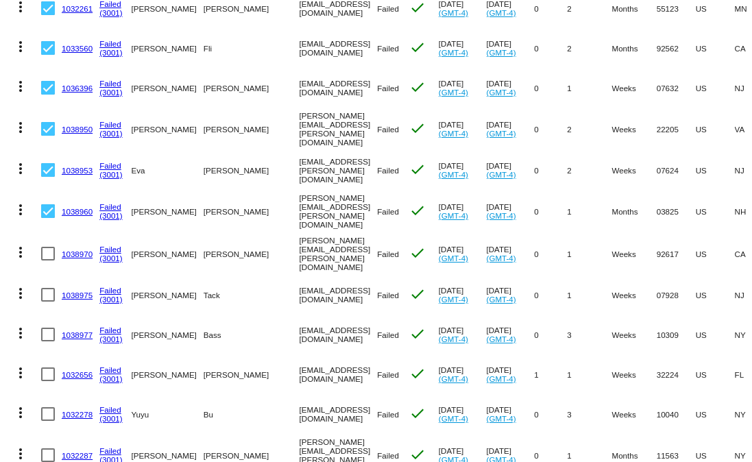
click at [52, 204] on div at bounding box center [48, 211] width 14 height 14
click at [48, 218] on input "checkbox" at bounding box center [47, 218] width 1 height 1
checkbox input "false"
click at [44, 163] on div at bounding box center [48, 170] width 14 height 14
click at [47, 177] on input "checkbox" at bounding box center [47, 177] width 1 height 1
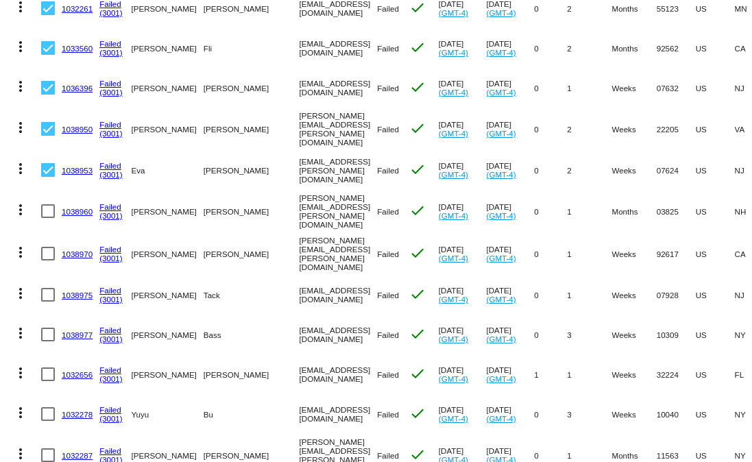
checkbox input "false"
click at [44, 122] on div at bounding box center [48, 129] width 14 height 14
click at [47, 136] on input "checkbox" at bounding box center [47, 136] width 1 height 1
checkbox input "false"
click at [45, 81] on div at bounding box center [48, 88] width 14 height 14
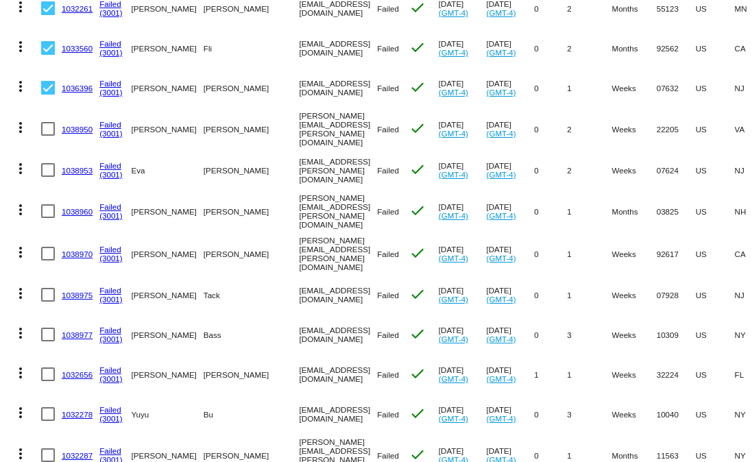
click at [47, 95] on input "checkbox" at bounding box center [47, 95] width 1 height 1
checkbox input "false"
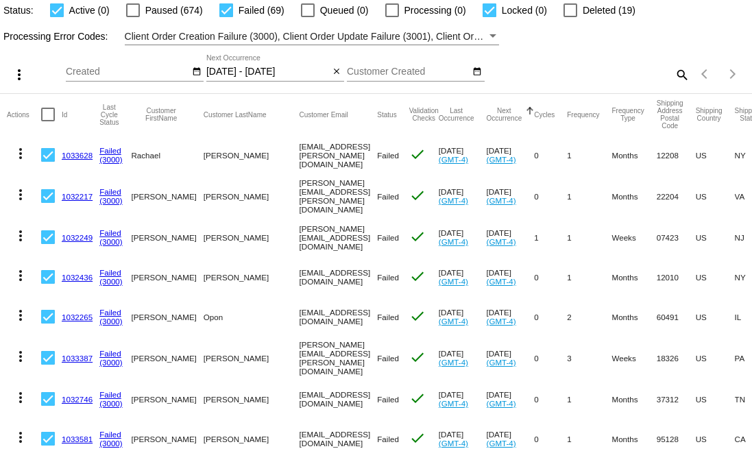
scroll to position [0, 0]
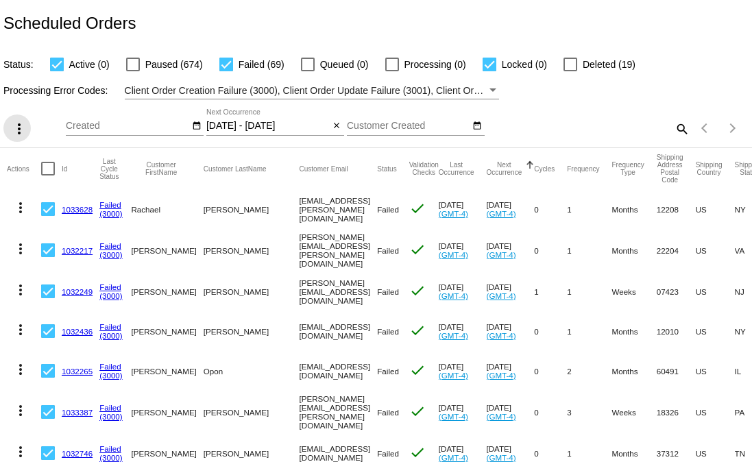
click at [12, 124] on mat-icon "more_vert" at bounding box center [19, 129] width 16 height 16
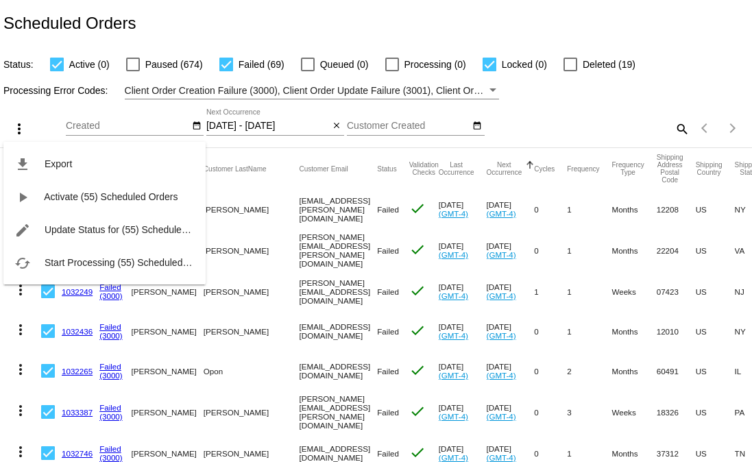
click at [262, 15] on div at bounding box center [376, 231] width 752 height 462
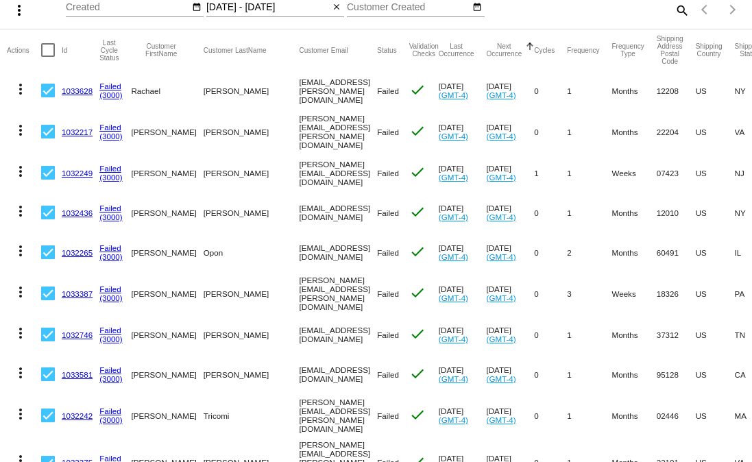
scroll to position [106, 0]
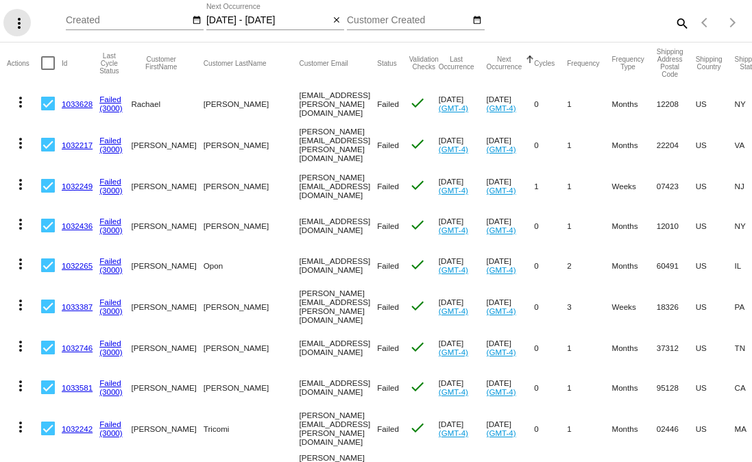
click at [23, 20] on mat-icon "more_vert" at bounding box center [19, 23] width 16 height 16
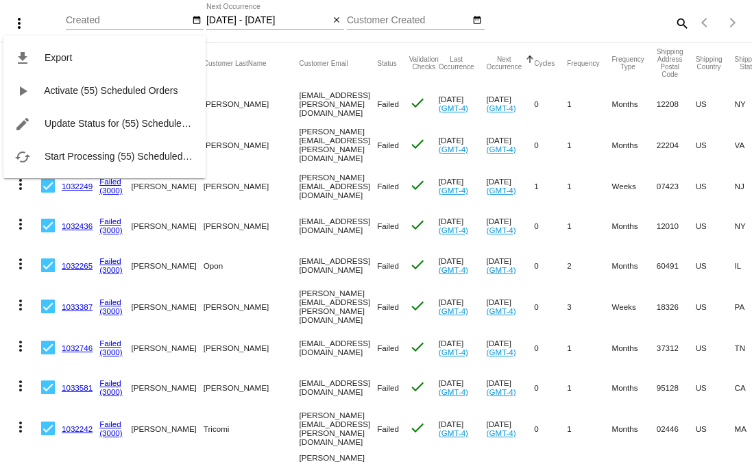
click at [518, 5] on div at bounding box center [376, 231] width 752 height 462
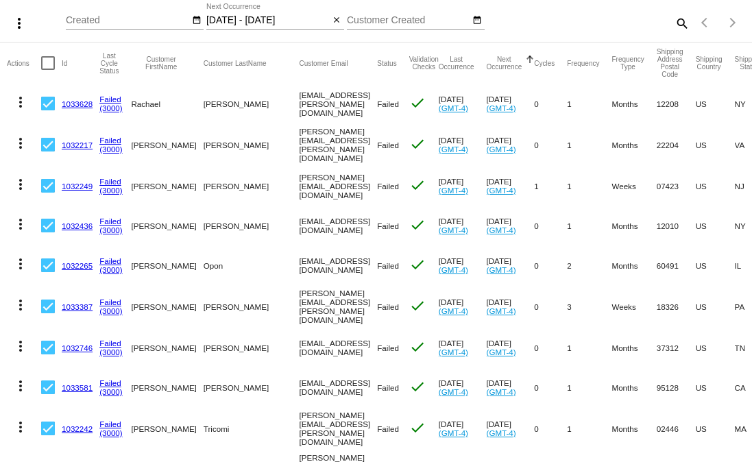
click at [518, 5] on div "more_vert Oct Jan Feb Mar Apr 1" at bounding box center [376, 18] width 752 height 49
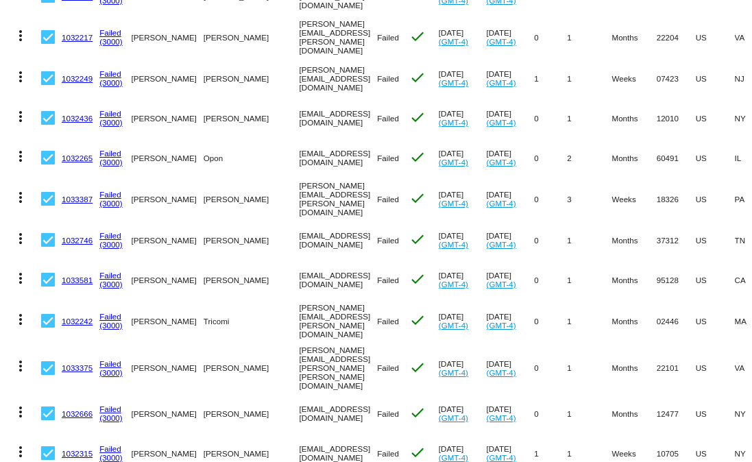
scroll to position [0, 0]
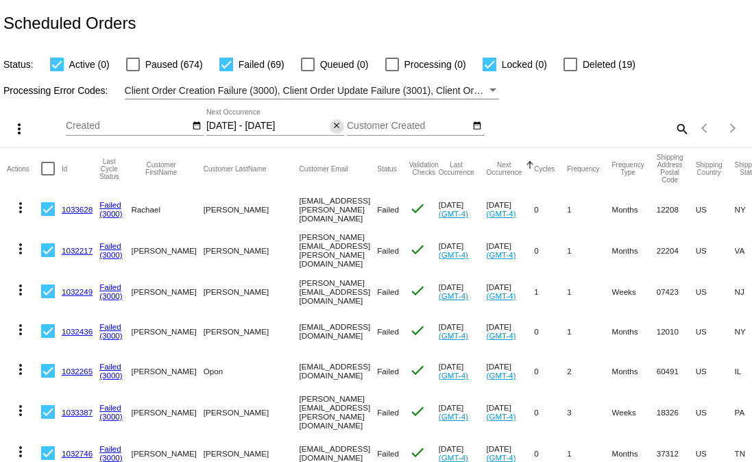
click at [339, 128] on mat-icon "close" at bounding box center [337, 126] width 10 height 11
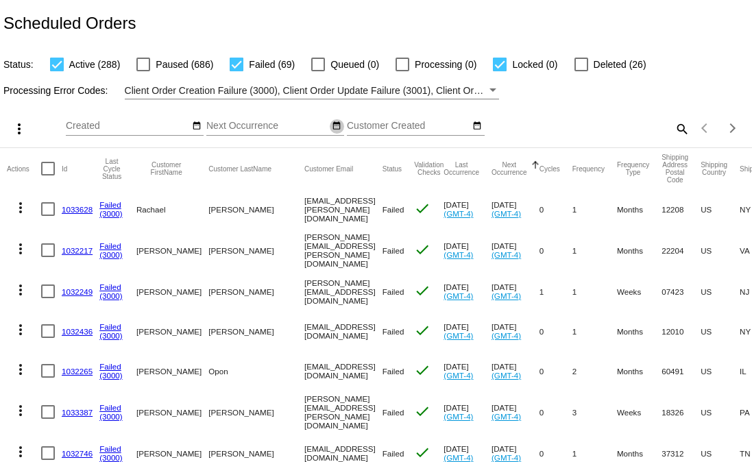
click at [340, 127] on button "date_range" at bounding box center [337, 126] width 14 height 14
select select "7"
select select "9"
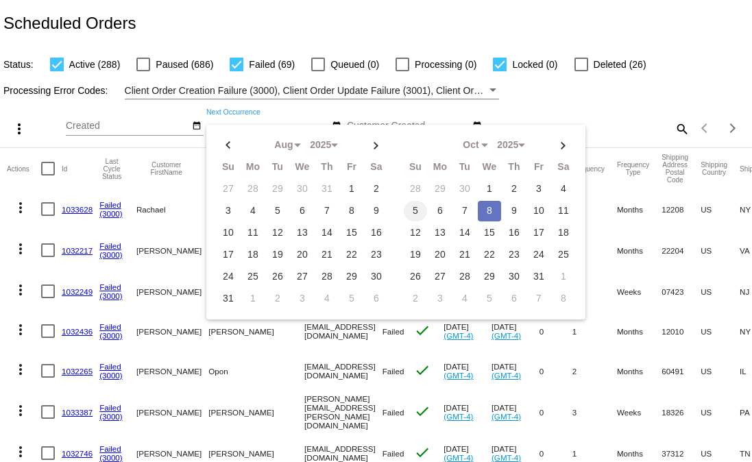
click at [416, 210] on td "5" at bounding box center [415, 211] width 23 height 21
click at [482, 214] on td "8" at bounding box center [489, 211] width 23 height 21
type input "[DATE] - [DATE]"
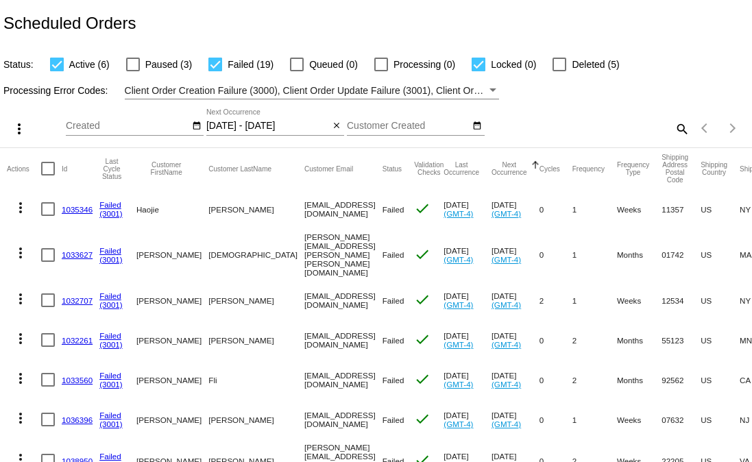
click at [45, 167] on div at bounding box center [48, 169] width 14 height 14
click at [47, 176] on input "checkbox" at bounding box center [47, 176] width 1 height 1
checkbox input "true"
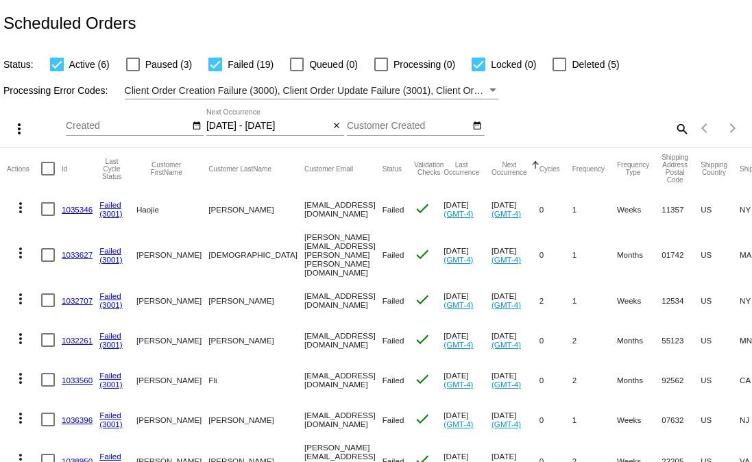
checkbox input "true"
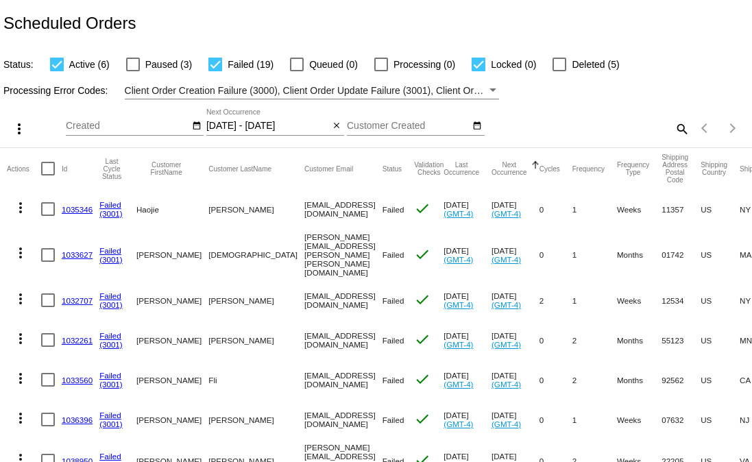
checkbox input "true"
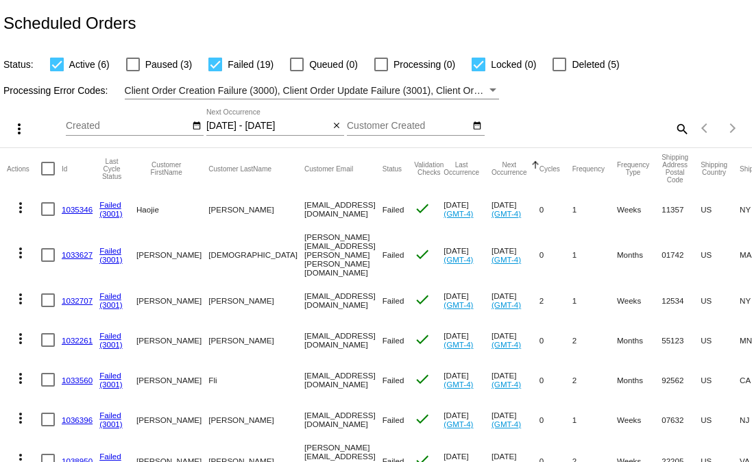
checkbox input "true"
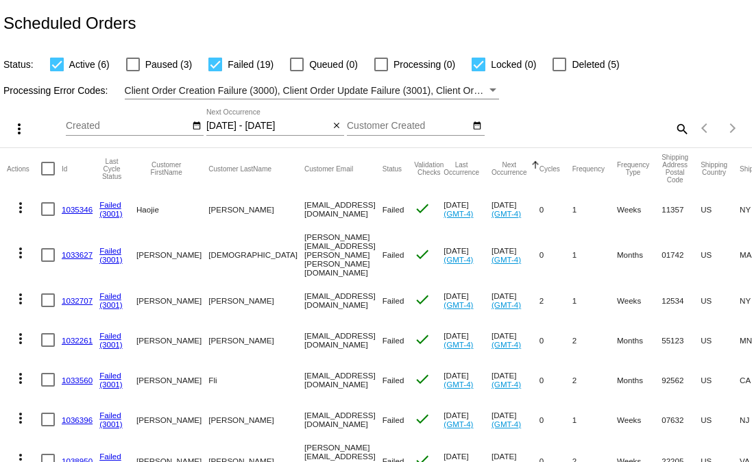
checkbox input "true"
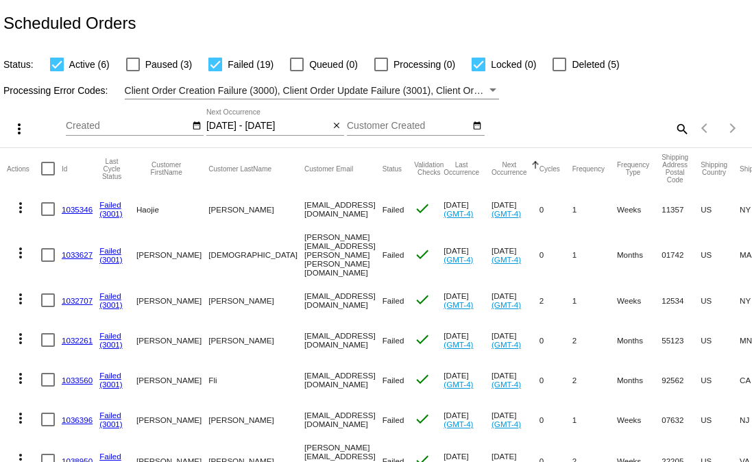
checkbox input "true"
click at [16, 132] on mat-icon "more_vert" at bounding box center [19, 129] width 16 height 16
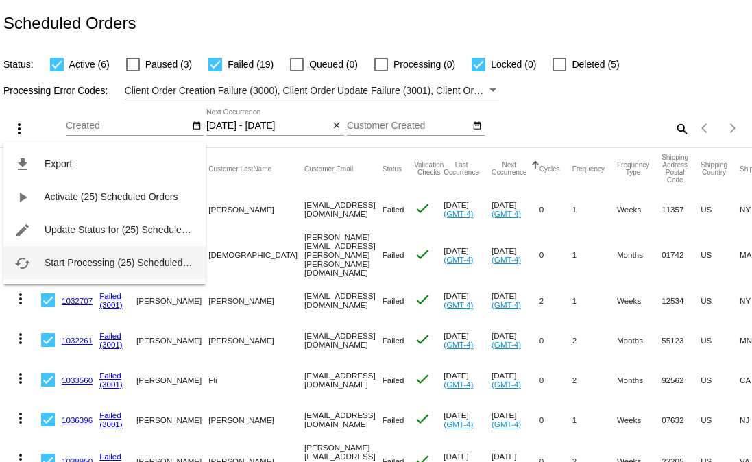
click at [93, 258] on span "Start Processing (25) Scheduled Orders" at bounding box center [130, 262] width 170 height 11
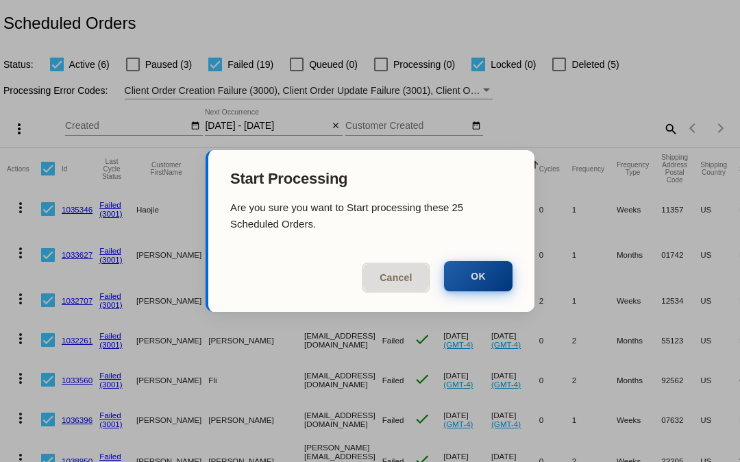
click at [457, 267] on button "OK" at bounding box center [478, 276] width 69 height 30
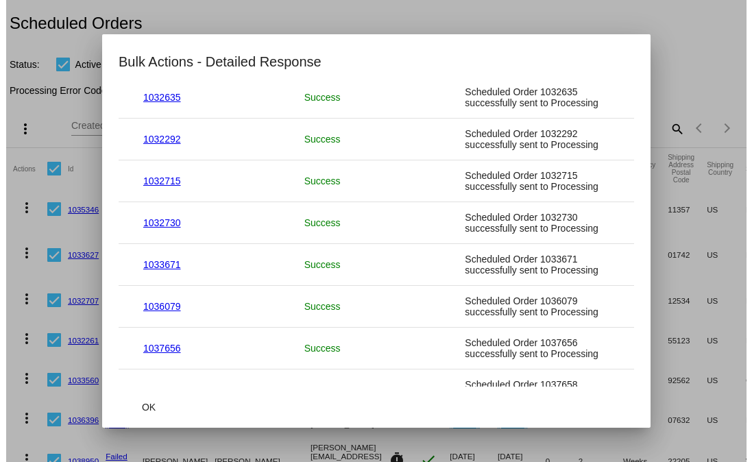
scroll to position [808, 0]
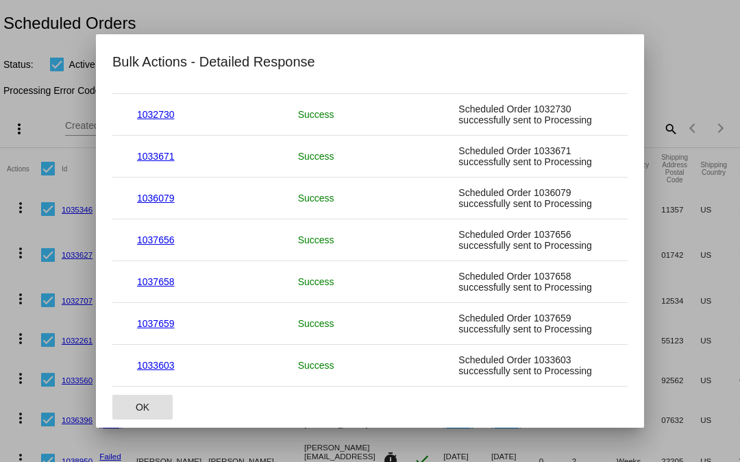
click at [137, 411] on span "OK" at bounding box center [143, 407] width 14 height 11
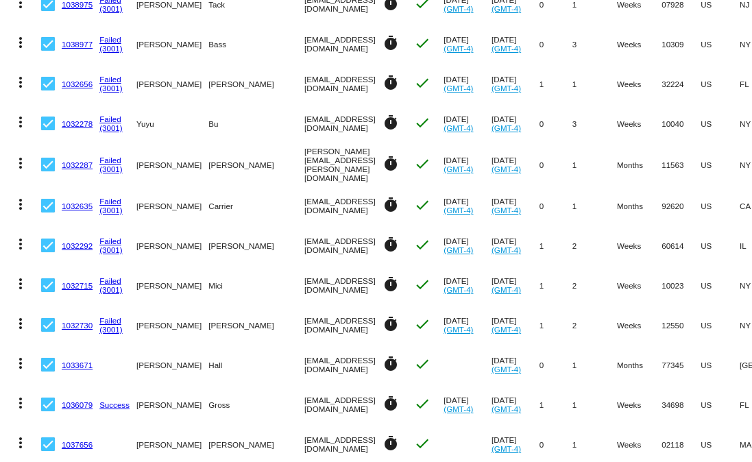
scroll to position [705, 0]
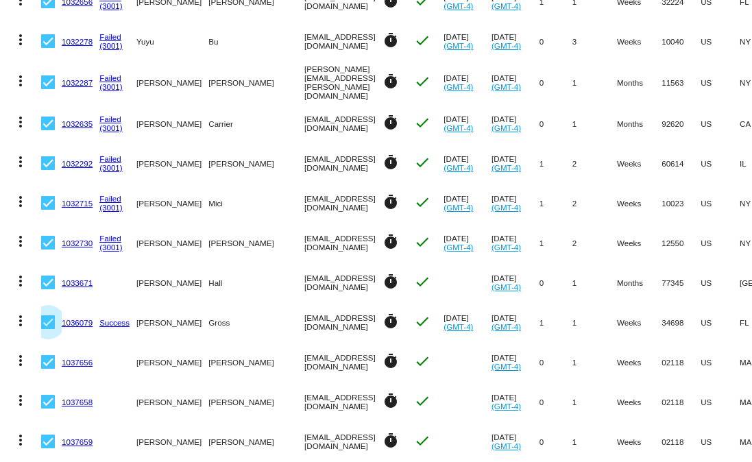
click at [49, 315] on div at bounding box center [48, 322] width 14 height 14
click at [48, 329] on input "checkbox" at bounding box center [47, 329] width 1 height 1
checkbox input "false"
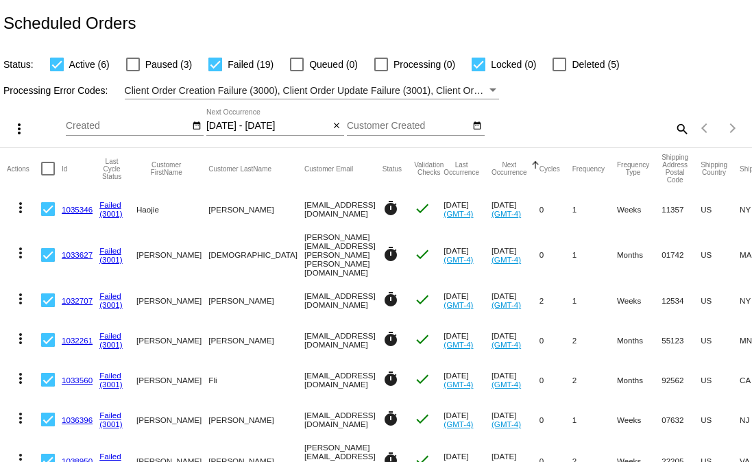
click at [239, 31] on div "Scheduled Orders" at bounding box center [376, 23] width 752 height 47
click at [72, 67] on span "Active (6)" at bounding box center [89, 64] width 40 height 16
click at [57, 71] on input "Active (6)" at bounding box center [56, 71] width 1 height 1
checkbox input "false"
click at [189, 44] on div "Scheduled Orders" at bounding box center [376, 23] width 752 height 47
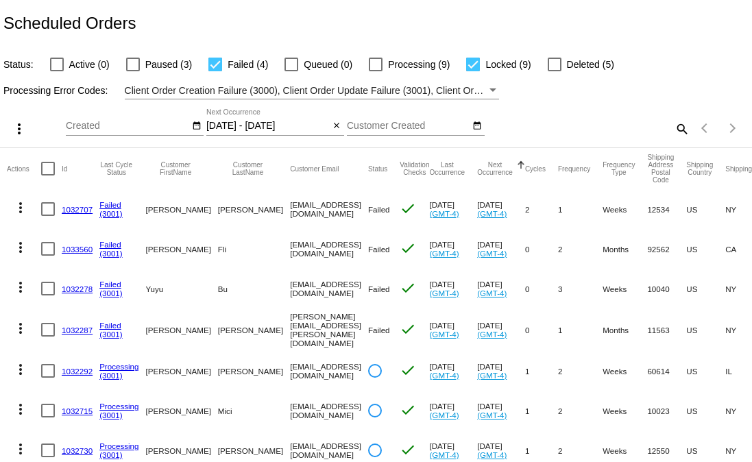
scroll to position [296, 0]
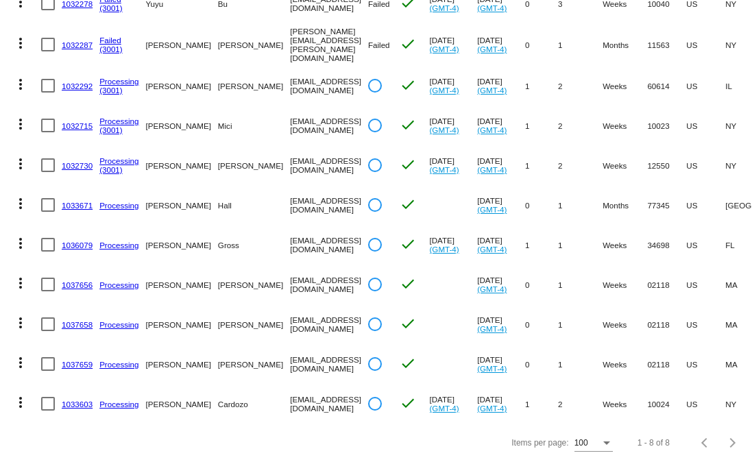
drag, startPoint x: 84, startPoint y: 186, endPoint x: 64, endPoint y: 193, distance: 20.4
click at [70, 400] on link "1033603" at bounding box center [77, 404] width 31 height 9
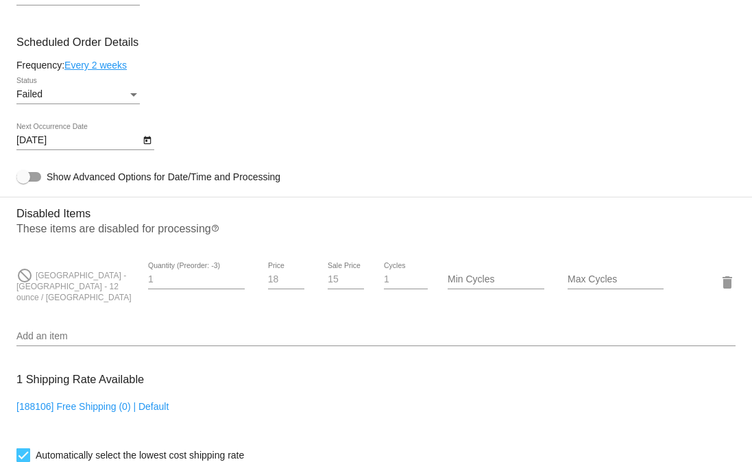
scroll to position [917, 0]
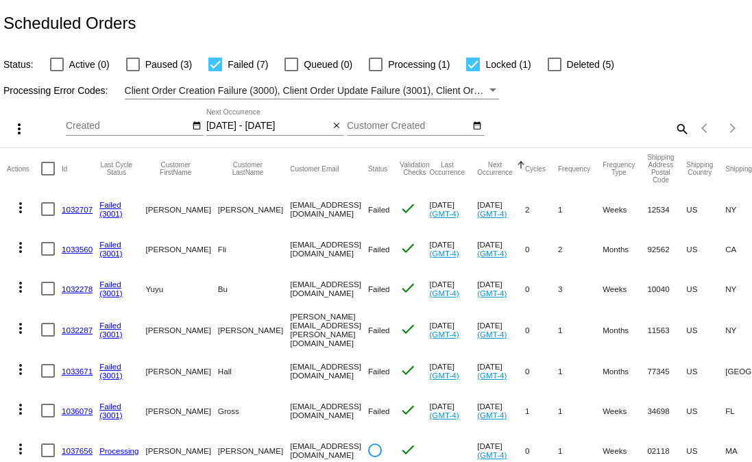
click at [219, 60] on div at bounding box center [215, 65] width 14 height 14
click at [215, 71] on input "Failed (7)" at bounding box center [215, 71] width 1 height 1
checkbox input "false"
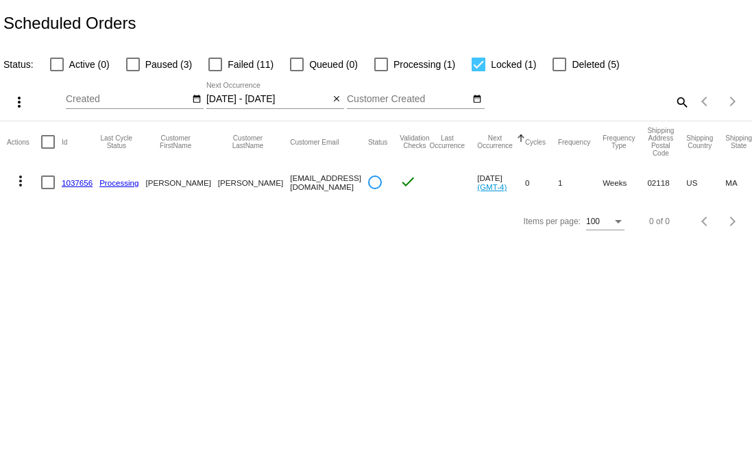
click at [75, 64] on span "Active (0)" at bounding box center [89, 64] width 40 height 16
click at [57, 71] on input "Active (0)" at bounding box center [56, 71] width 1 height 1
checkbox input "true"
click at [154, 60] on span "Paused (3)" at bounding box center [168, 64] width 47 height 16
click at [133, 71] on input "Paused (3)" at bounding box center [132, 71] width 1 height 1
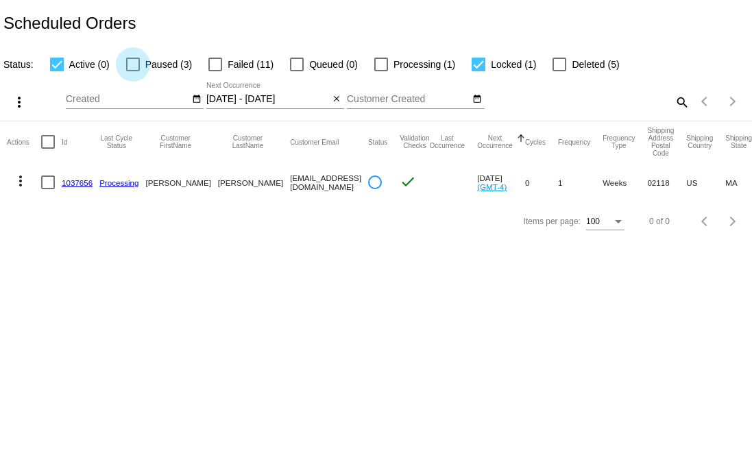
checkbox input "true"
click at [228, 60] on span "Failed (11)" at bounding box center [251, 64] width 46 height 16
click at [215, 71] on input "Failed (11)" at bounding box center [215, 71] width 1 height 1
checkbox input "true"
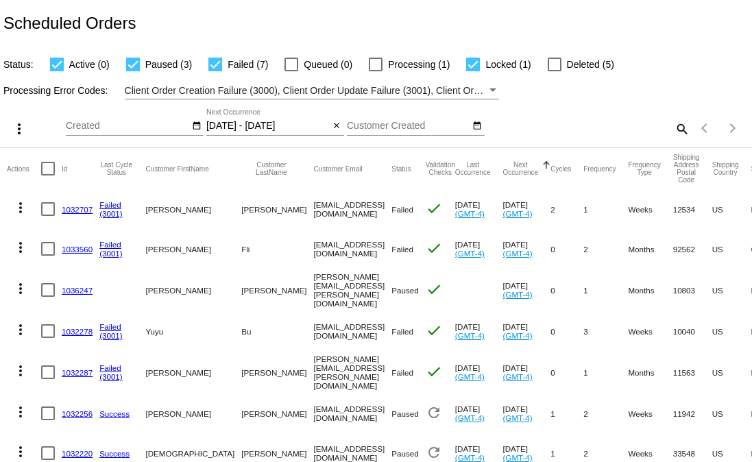
click at [140, 64] on label "Paused (3)" at bounding box center [159, 64] width 66 height 16
click at [133, 71] on input "Paused (3)" at bounding box center [132, 71] width 1 height 1
checkbox input "false"
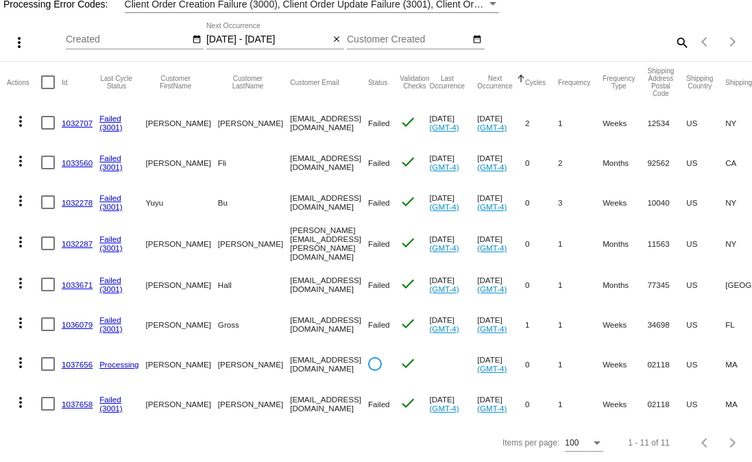
scroll to position [97, 0]
click at [87, 119] on link "1032707" at bounding box center [77, 123] width 31 height 9
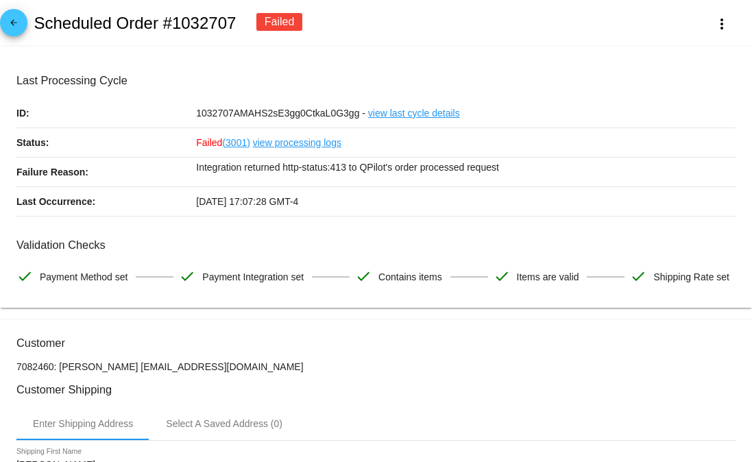
click at [30, 18] on div "arrow_back Scheduled Order #1032707 Failed more_vert" at bounding box center [376, 23] width 752 height 47
click at [18, 19] on mat-icon "arrow_back" at bounding box center [13, 26] width 16 height 16
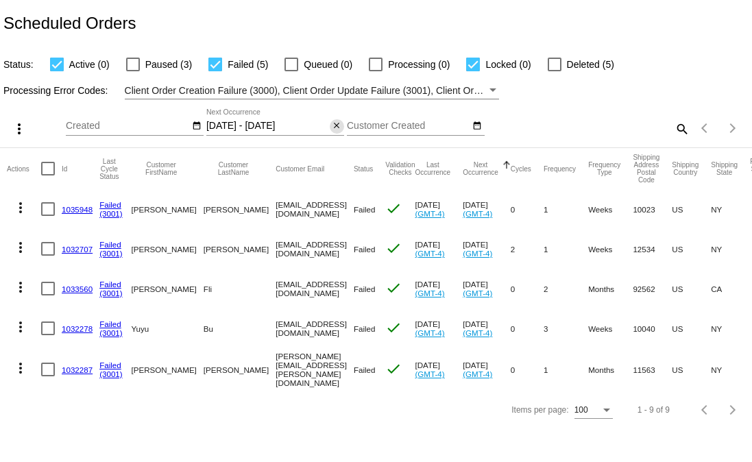
click at [331, 133] on div "close" at bounding box center [337, 126] width 14 height 14
click at [337, 125] on mat-icon "close" at bounding box center [337, 126] width 10 height 11
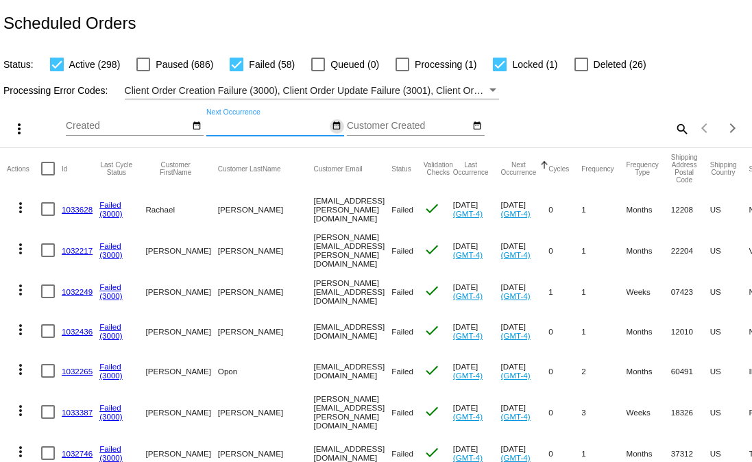
click at [336, 122] on mat-icon "date_range" at bounding box center [337, 126] width 10 height 11
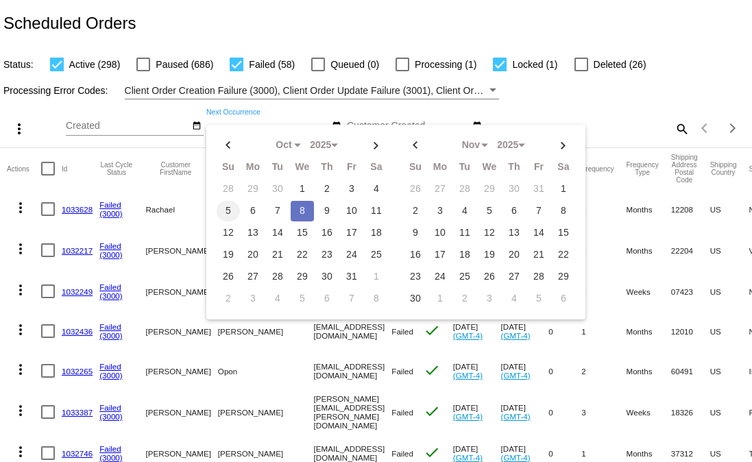
click at [230, 213] on td "5" at bounding box center [228, 211] width 23 height 21
click at [302, 215] on td "8" at bounding box center [302, 211] width 23 height 21
type input "[DATE] - [DATE]"
